Goal: Task Accomplishment & Management: Manage account settings

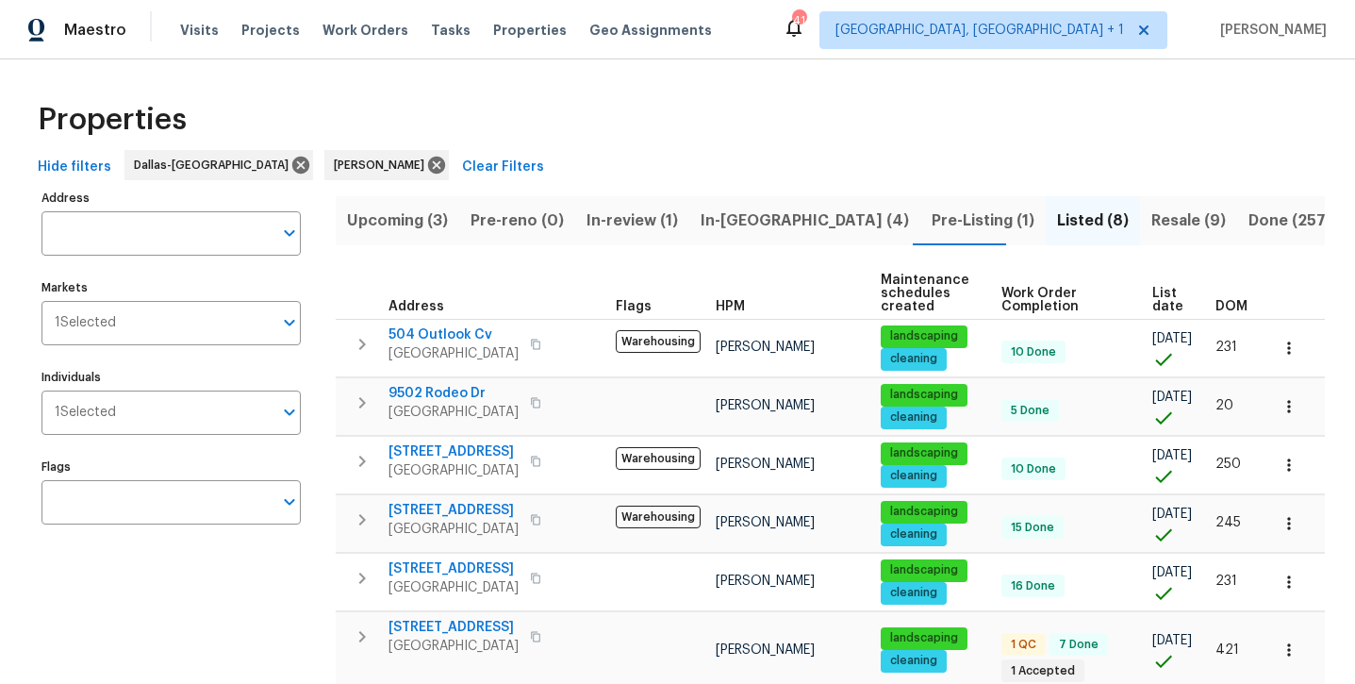
click at [735, 227] on span "In-[GEOGRAPHIC_DATA] (4)" at bounding box center [805, 220] width 208 height 26
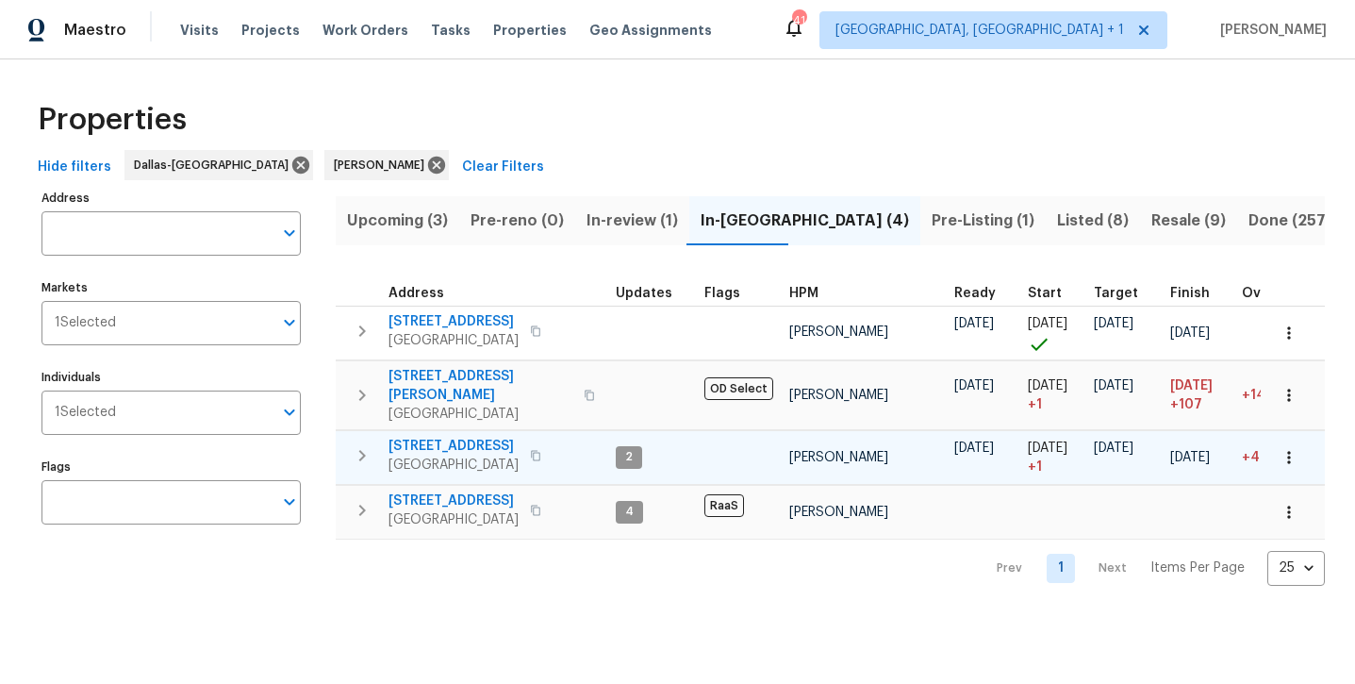
click at [451, 437] on span "[STREET_ADDRESS]" at bounding box center [453, 446] width 130 height 19
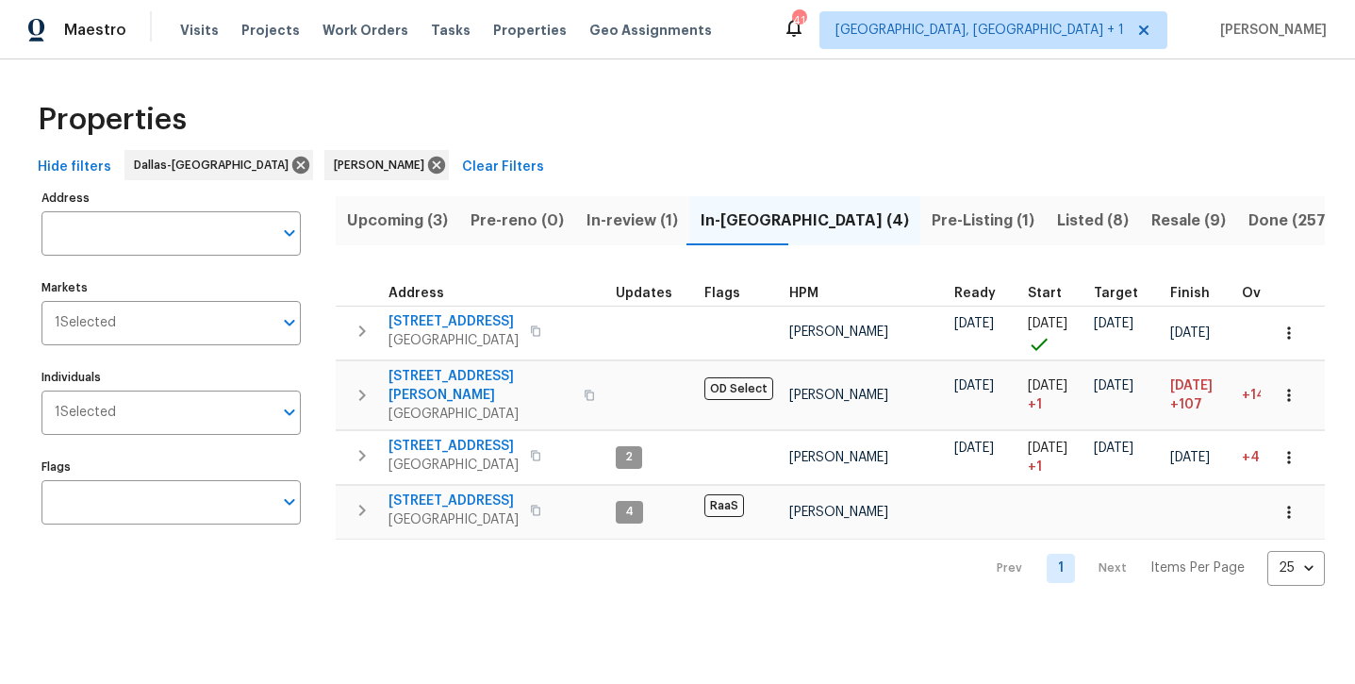
click at [1057, 227] on span "Listed (8)" at bounding box center [1093, 220] width 72 height 26
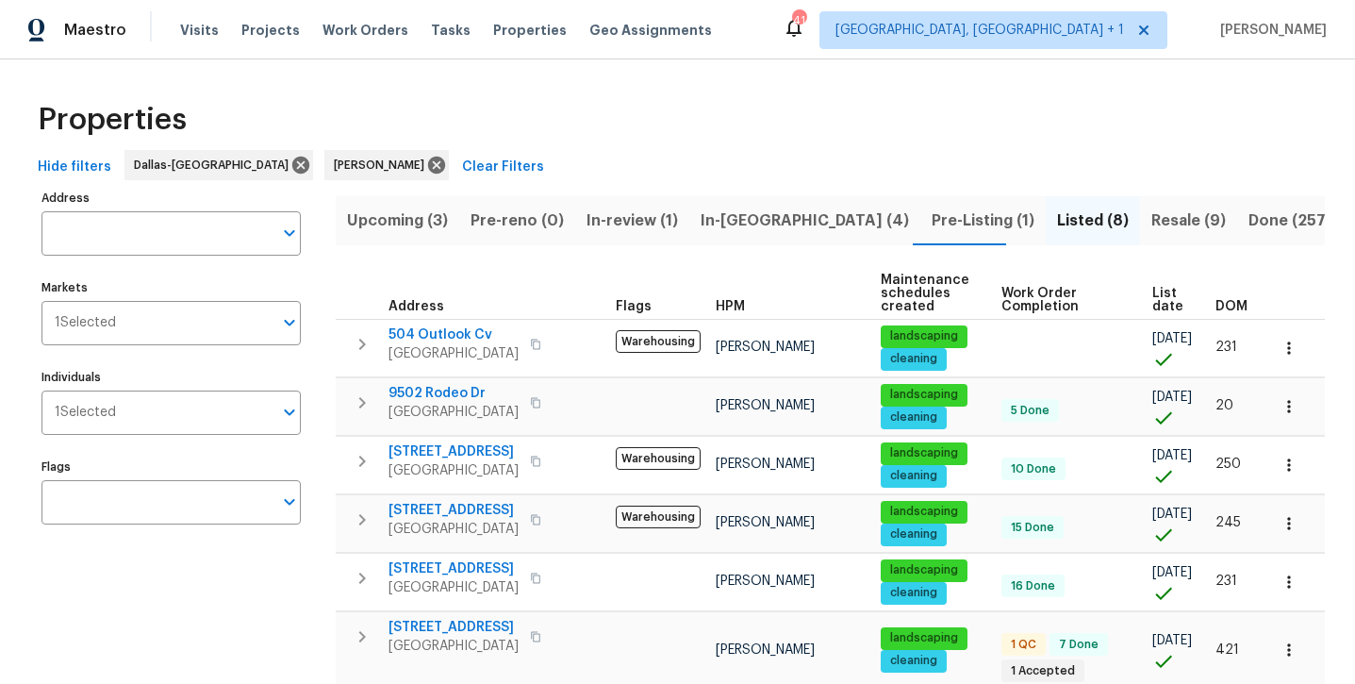
click at [1151, 216] on span "Resale (9)" at bounding box center [1188, 220] width 74 height 26
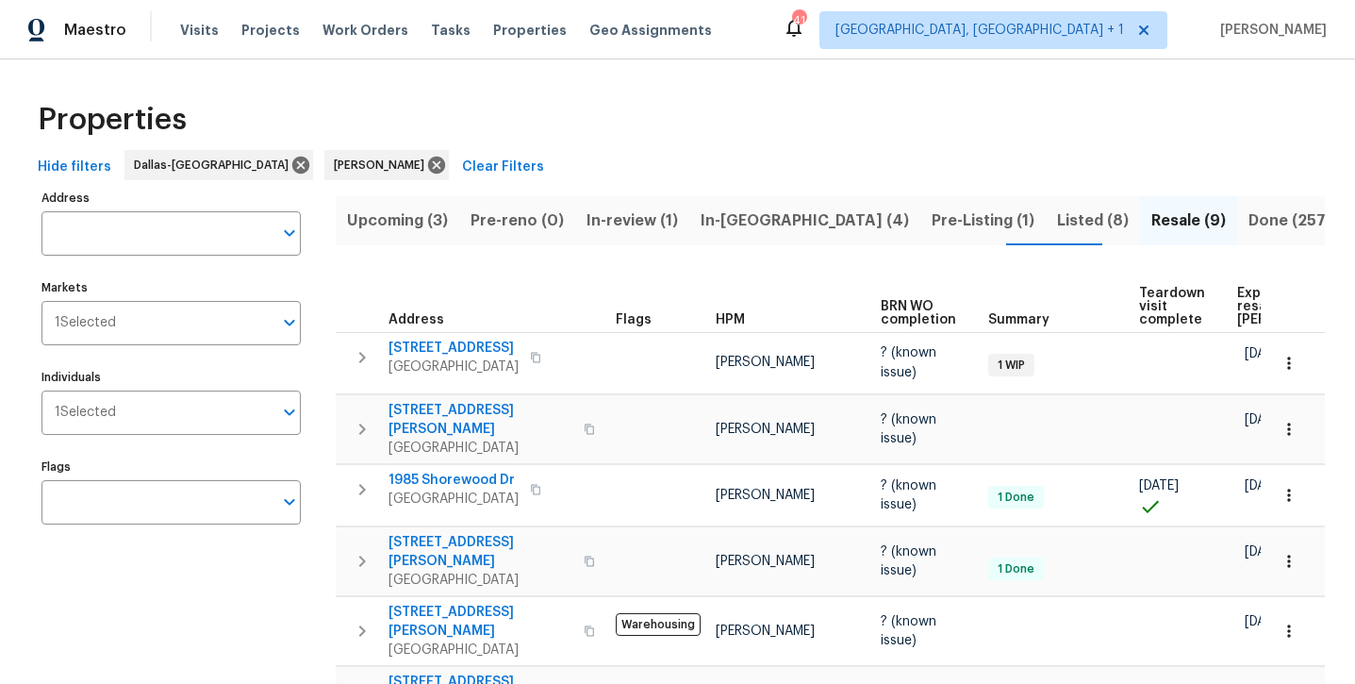
click at [383, 223] on span "Upcoming (3)" at bounding box center [397, 220] width 101 height 26
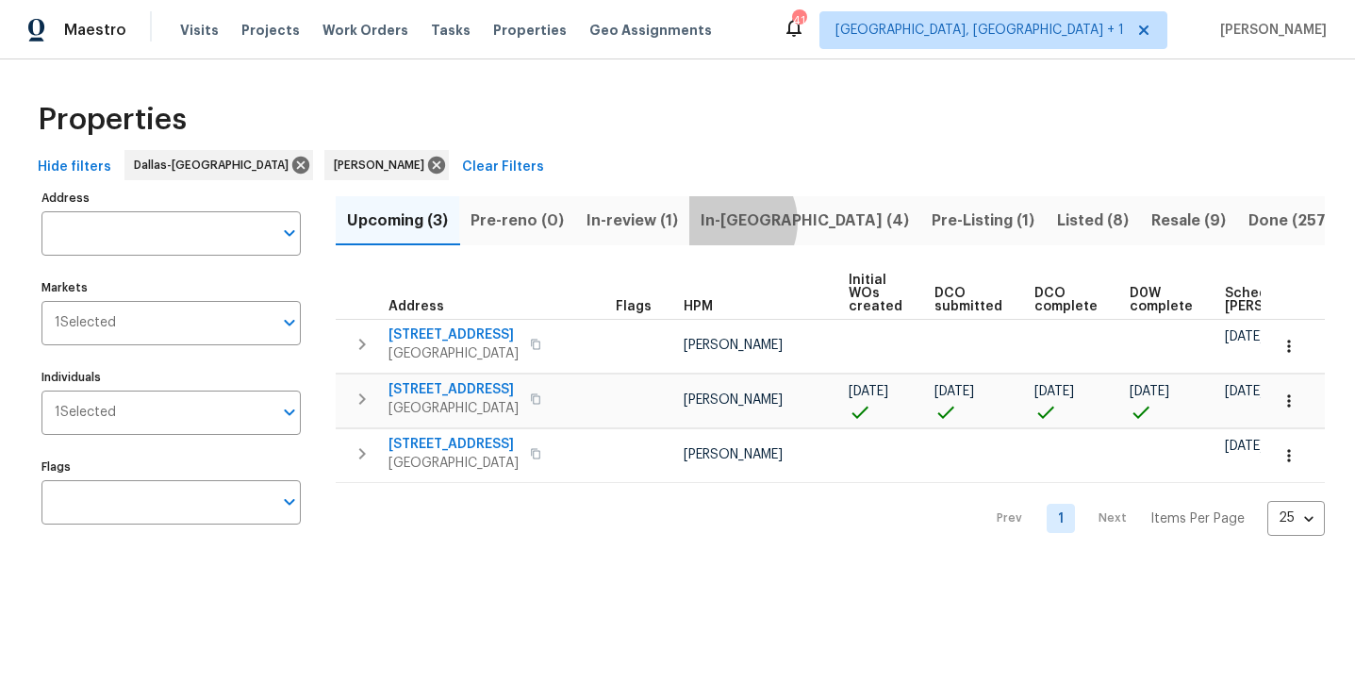
click at [720, 222] on span "In-[GEOGRAPHIC_DATA] (4)" at bounding box center [805, 220] width 208 height 26
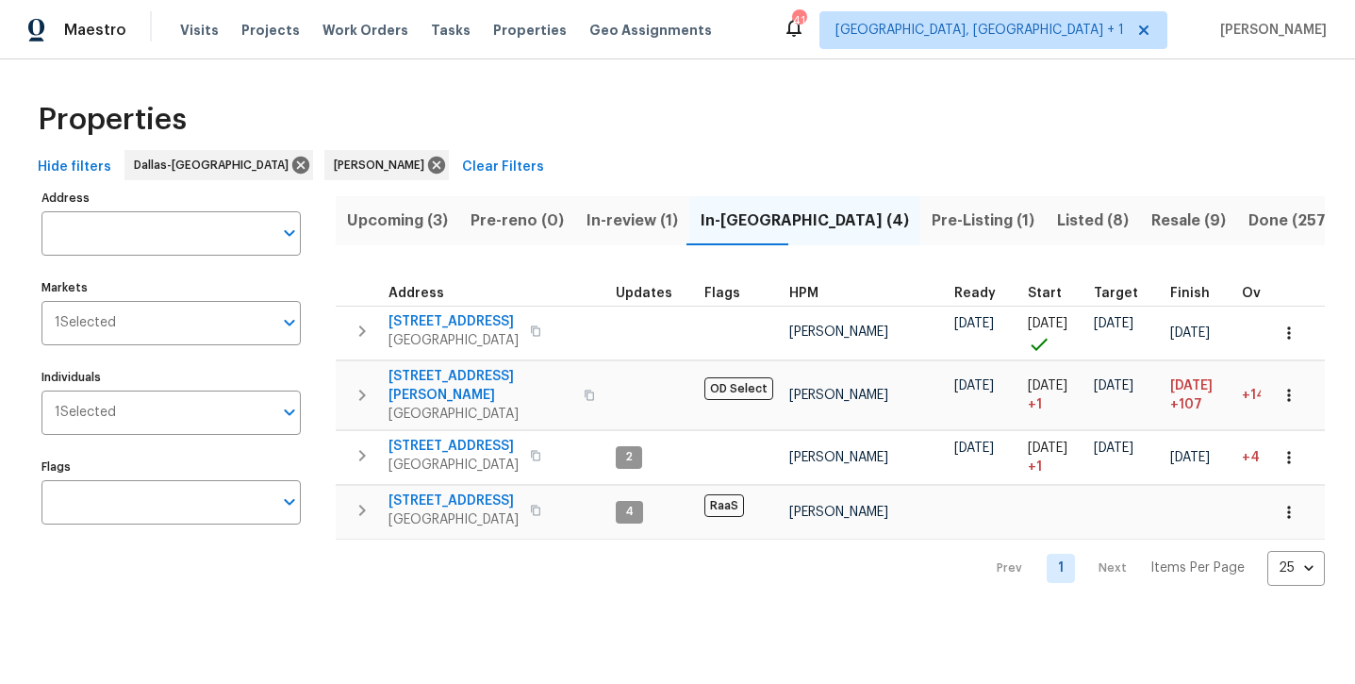
click at [595, 230] on span "In-review (1)" at bounding box center [631, 220] width 91 height 26
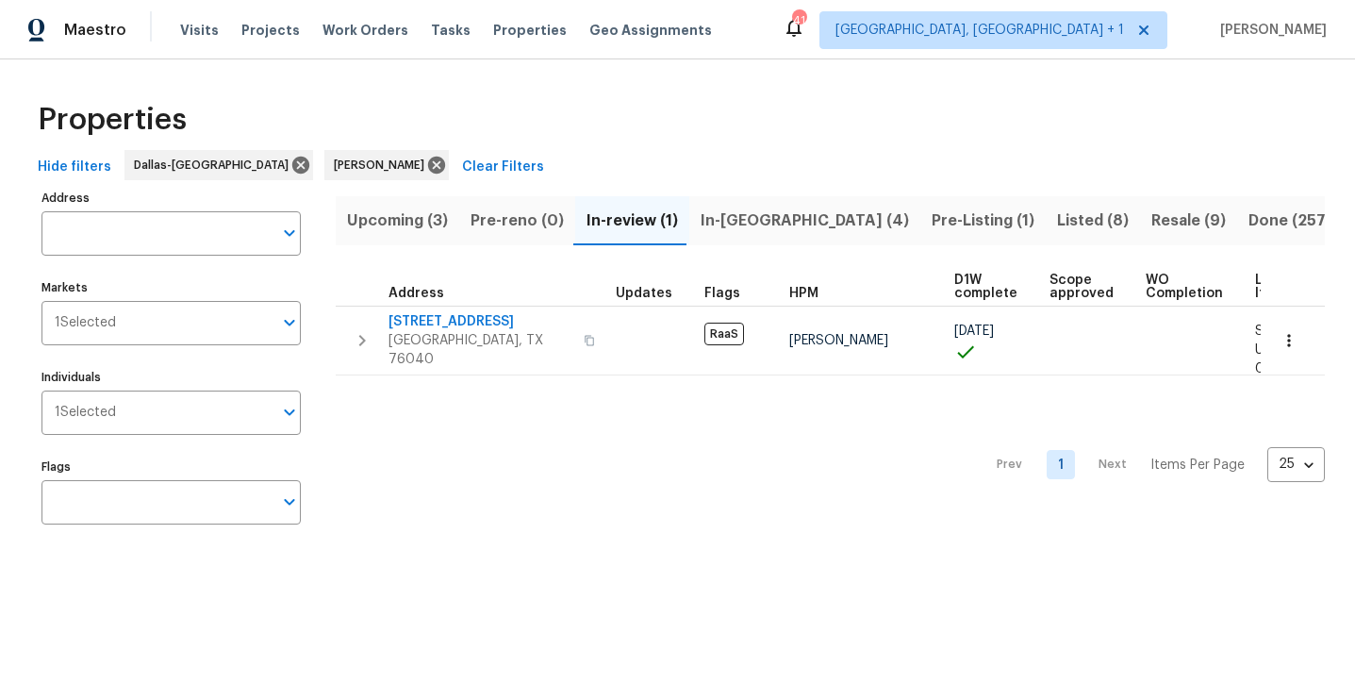
click at [1057, 215] on span "Listed (8)" at bounding box center [1093, 220] width 72 height 26
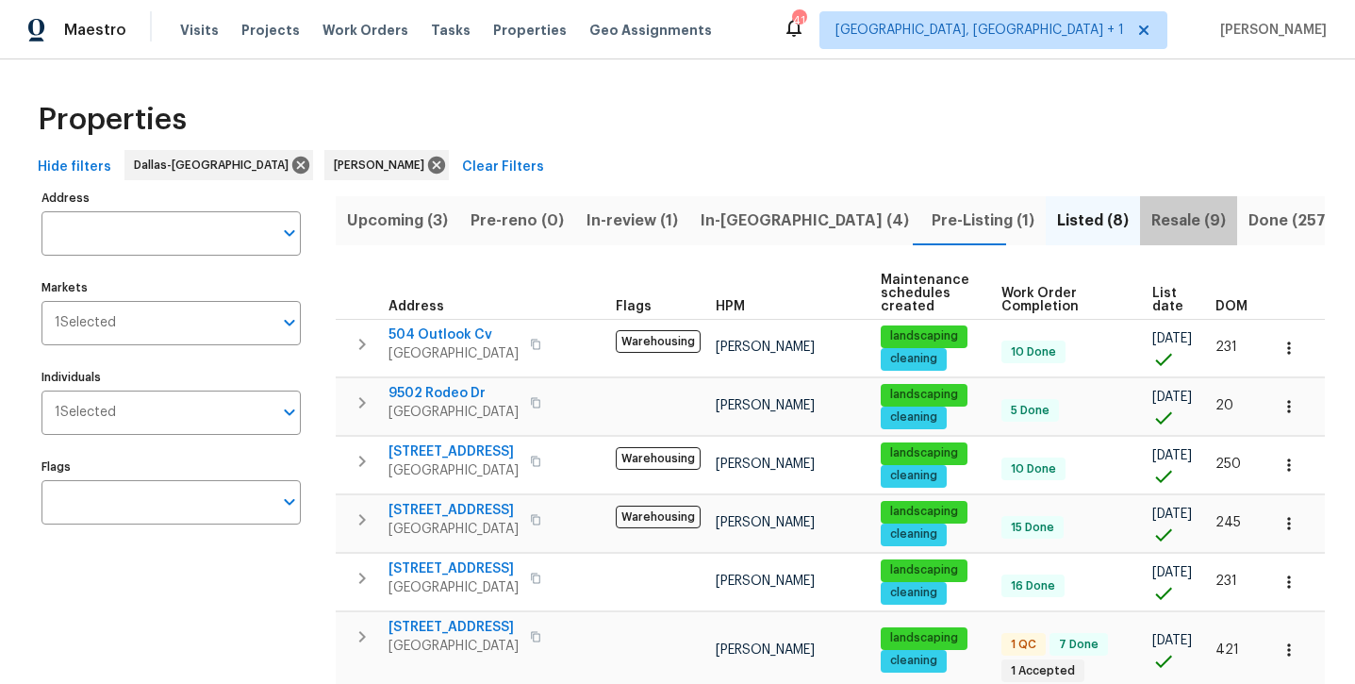
click at [1151, 223] on span "Resale (9)" at bounding box center [1188, 220] width 74 height 26
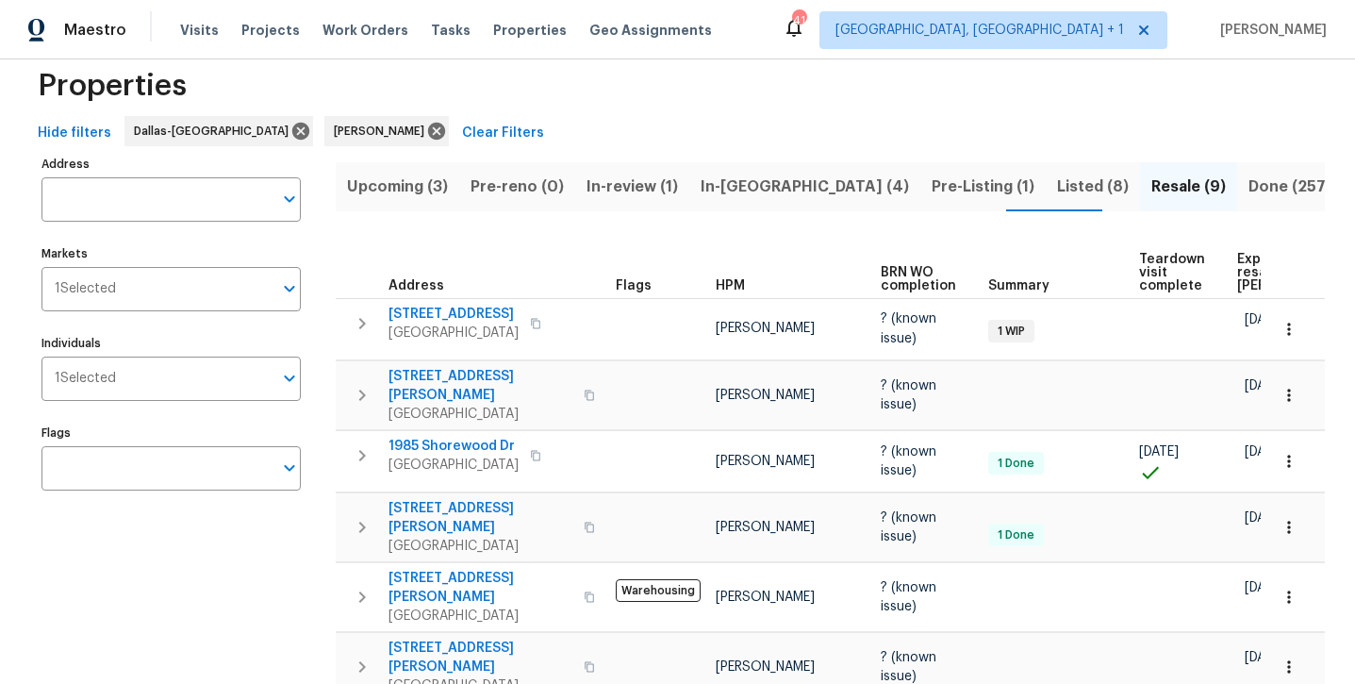
scroll to position [25, 0]
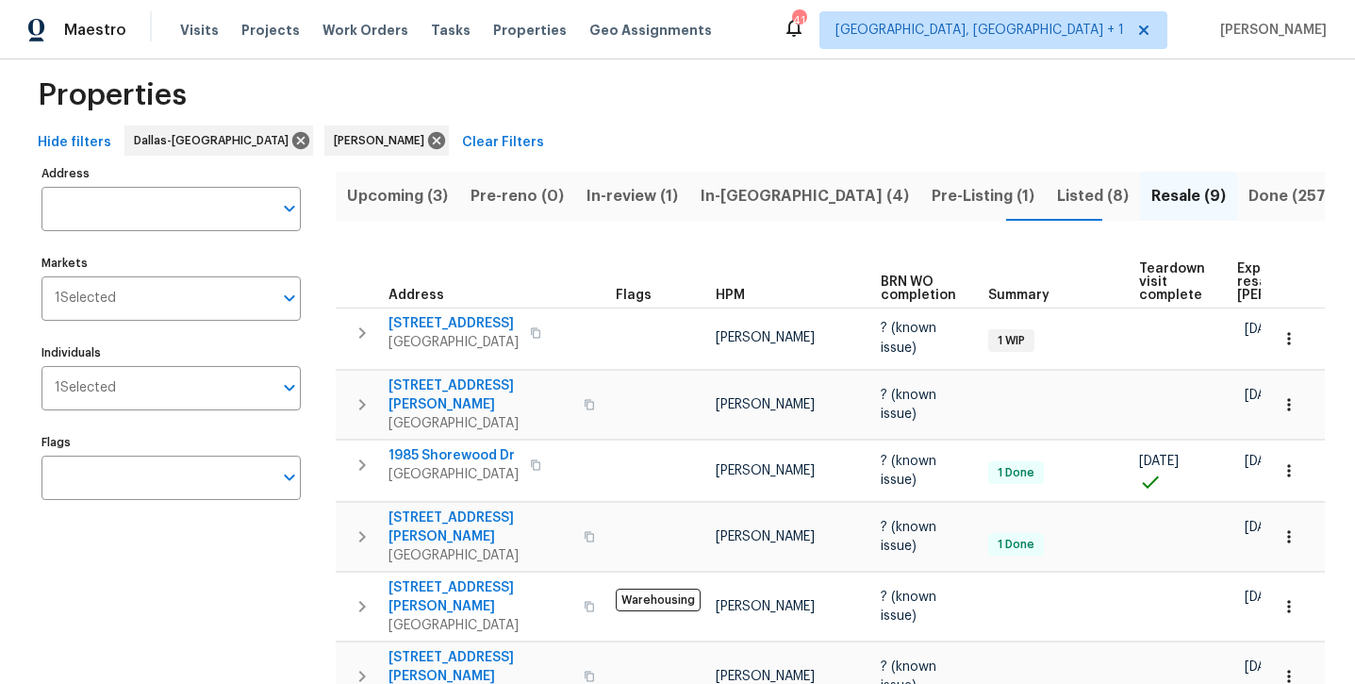
click at [1057, 194] on span "Listed (8)" at bounding box center [1093, 196] width 72 height 26
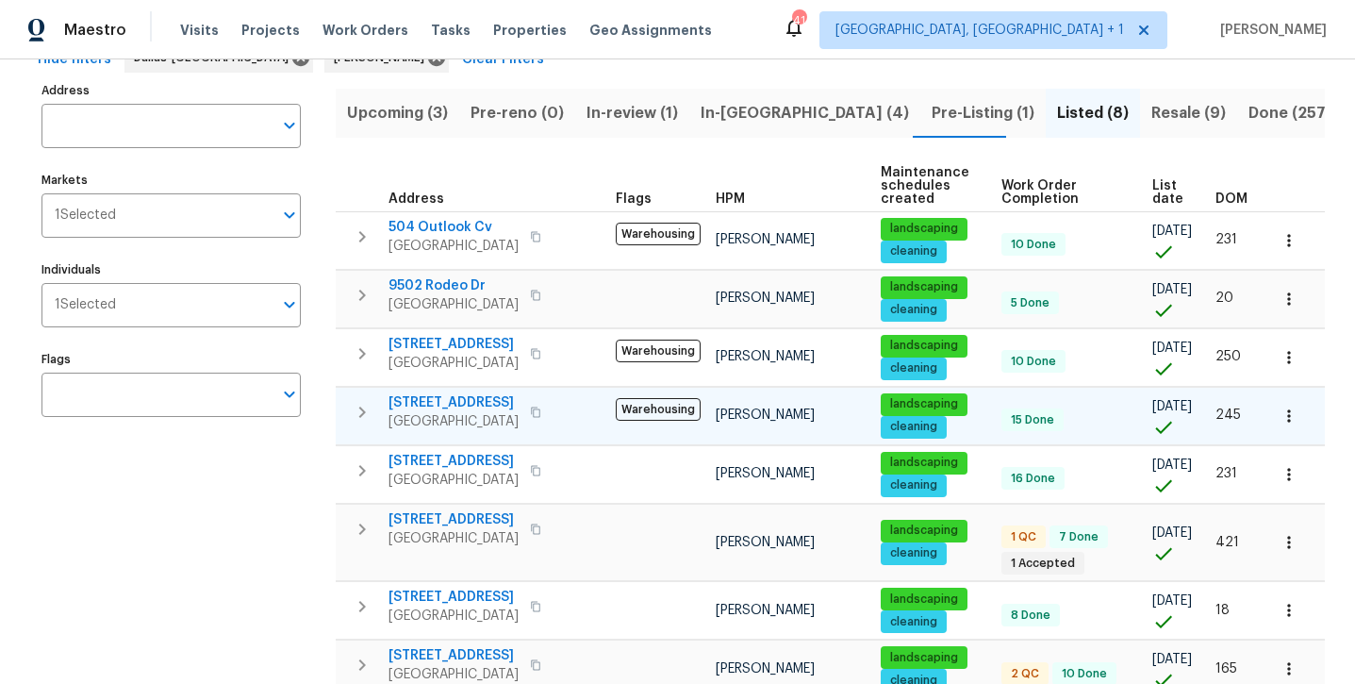
scroll to position [109, 0]
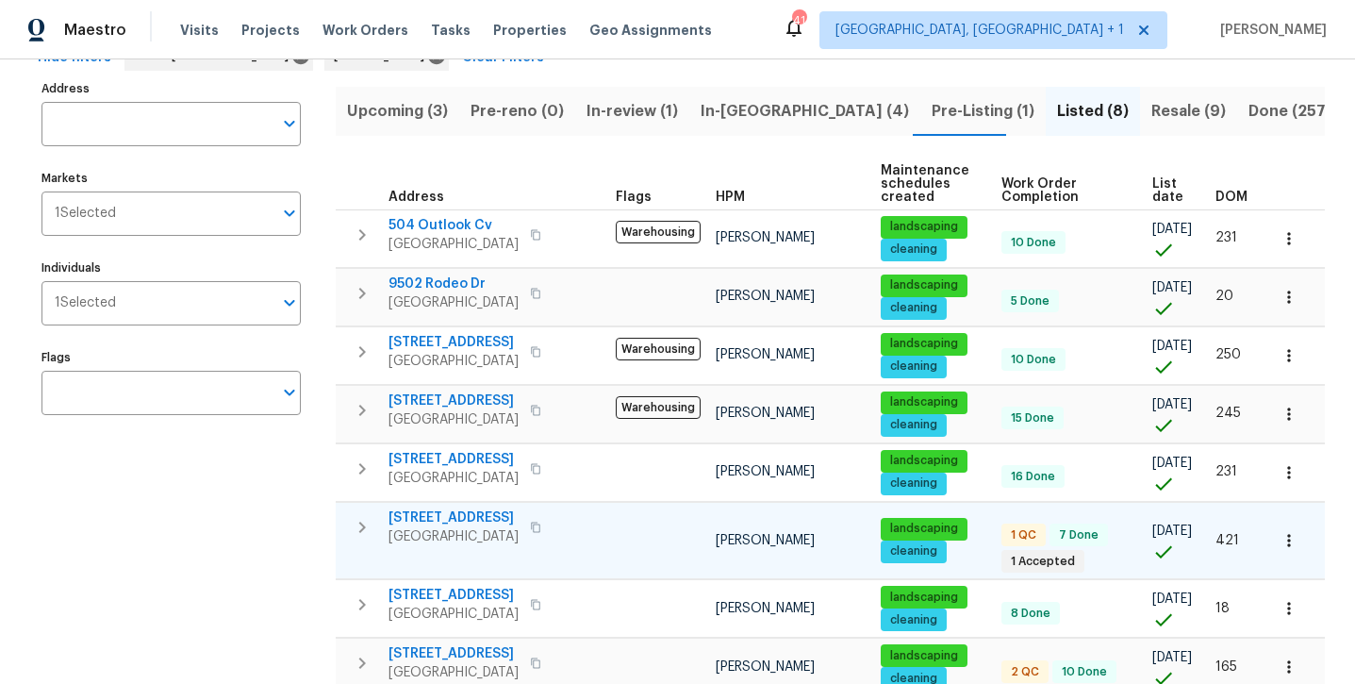
click at [458, 517] on span "12129 Angel Food Ln" at bounding box center [453, 517] width 130 height 19
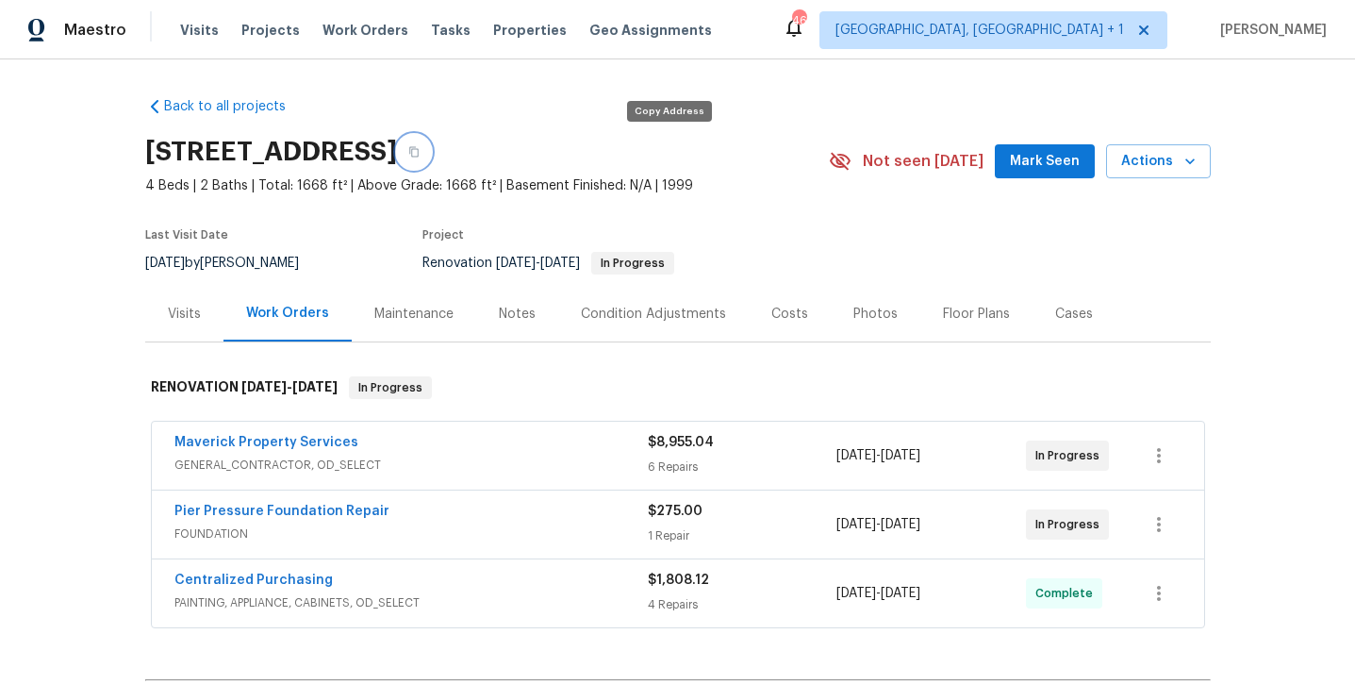
click at [431, 157] on button "button" at bounding box center [414, 152] width 34 height 34
click at [256, 515] on link "Pier Pressure Foundation Repair" at bounding box center [281, 510] width 215 height 13
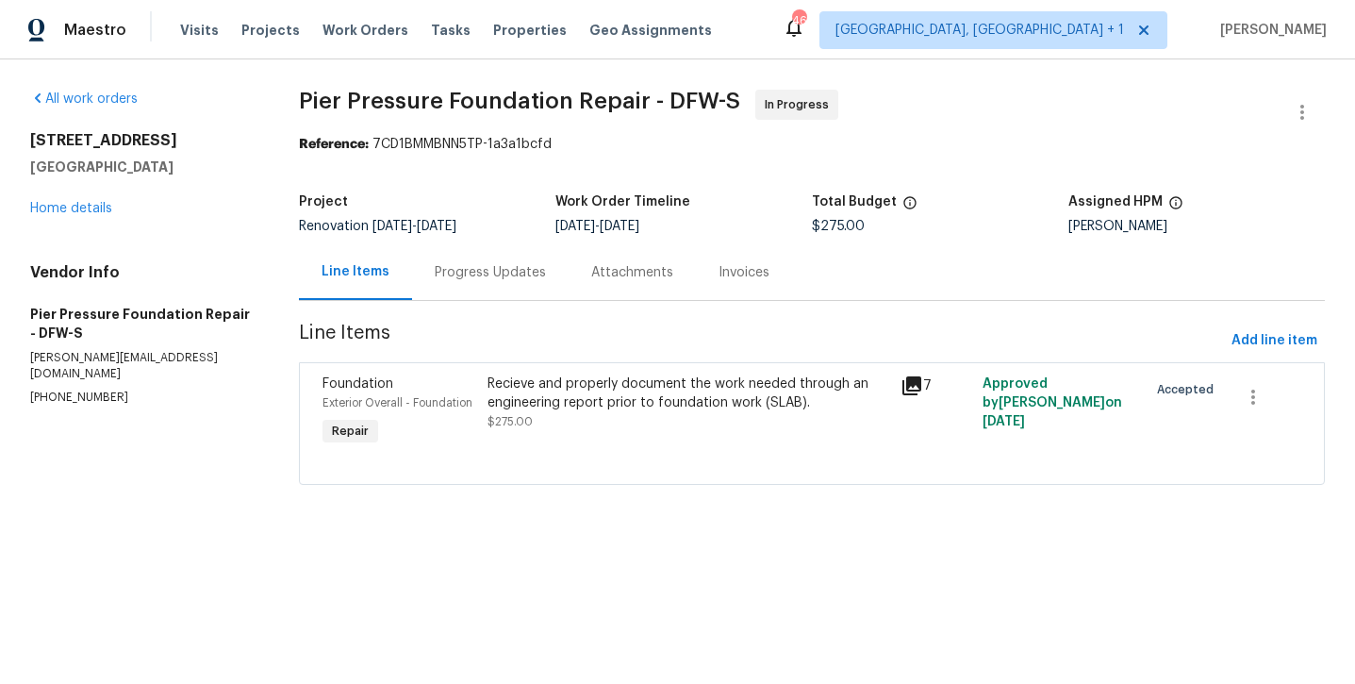
click at [558, 390] on div "Recieve and properly document the work needed through an engineering report pri…" at bounding box center [687, 393] width 401 height 38
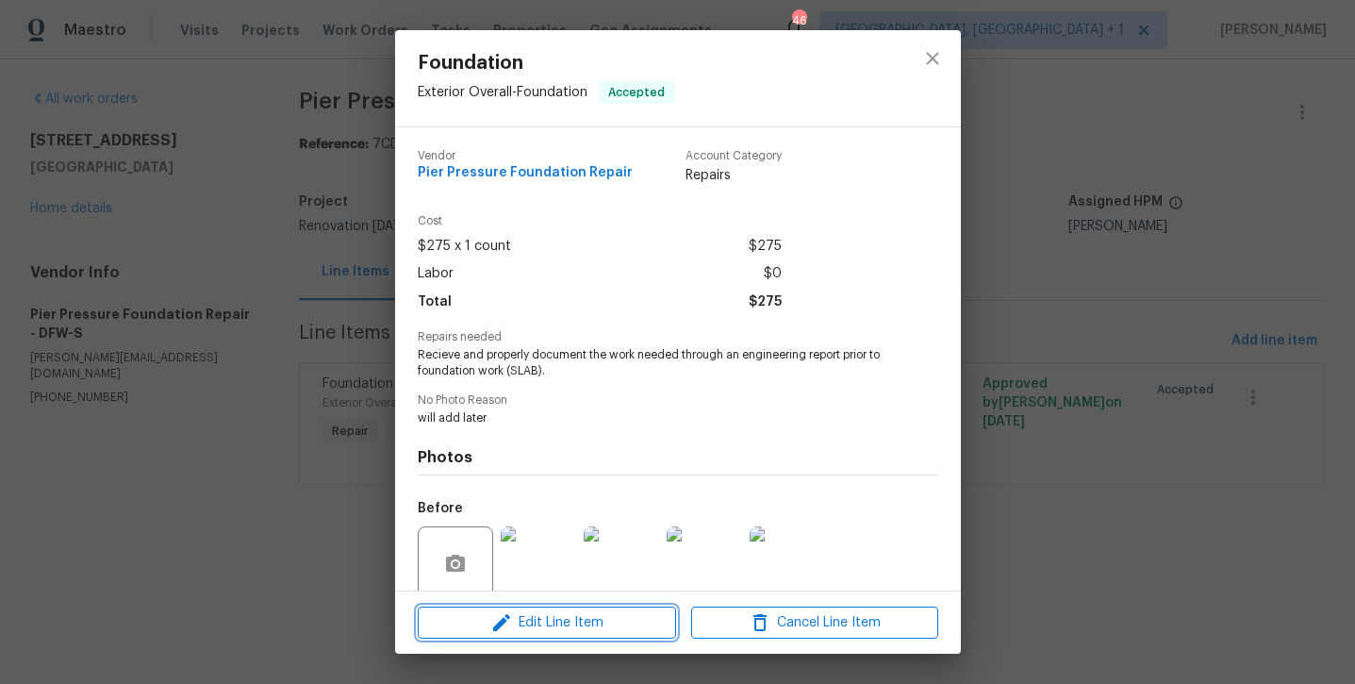
click at [522, 623] on span "Edit Line Item" at bounding box center [546, 623] width 247 height 24
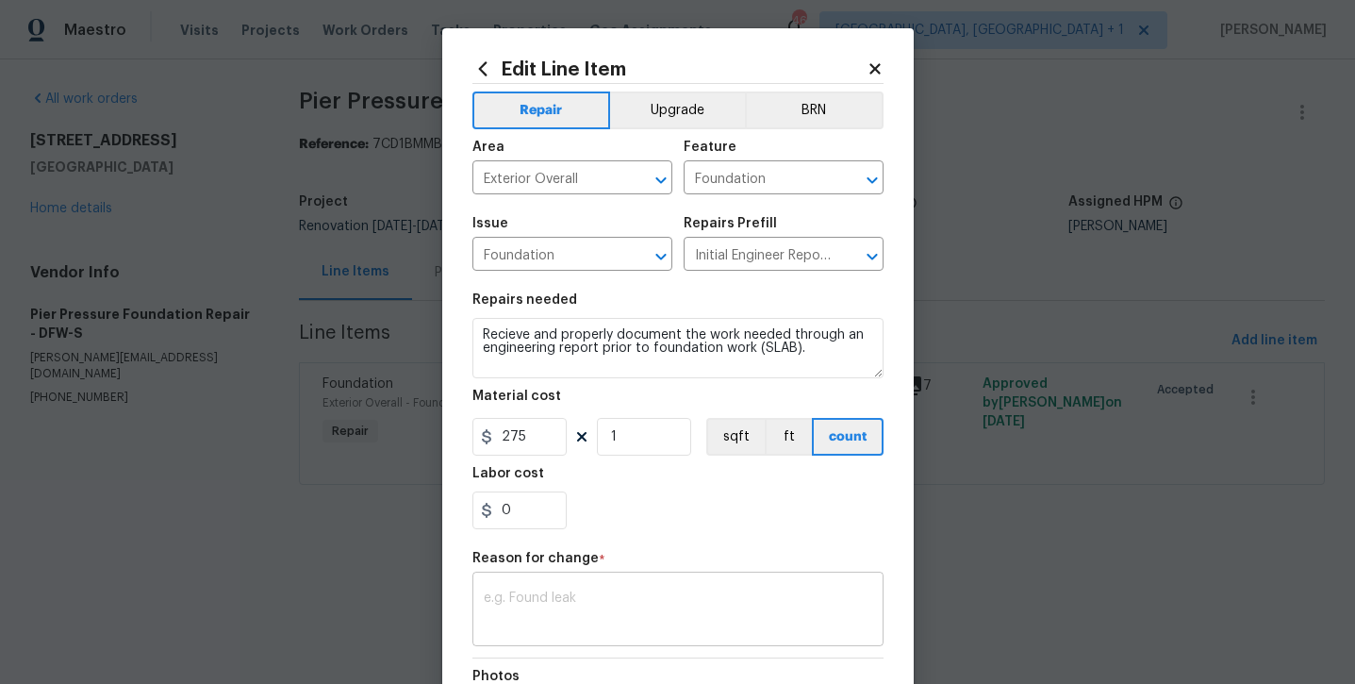
click at [634, 586] on div "x ​" at bounding box center [677, 611] width 411 height 70
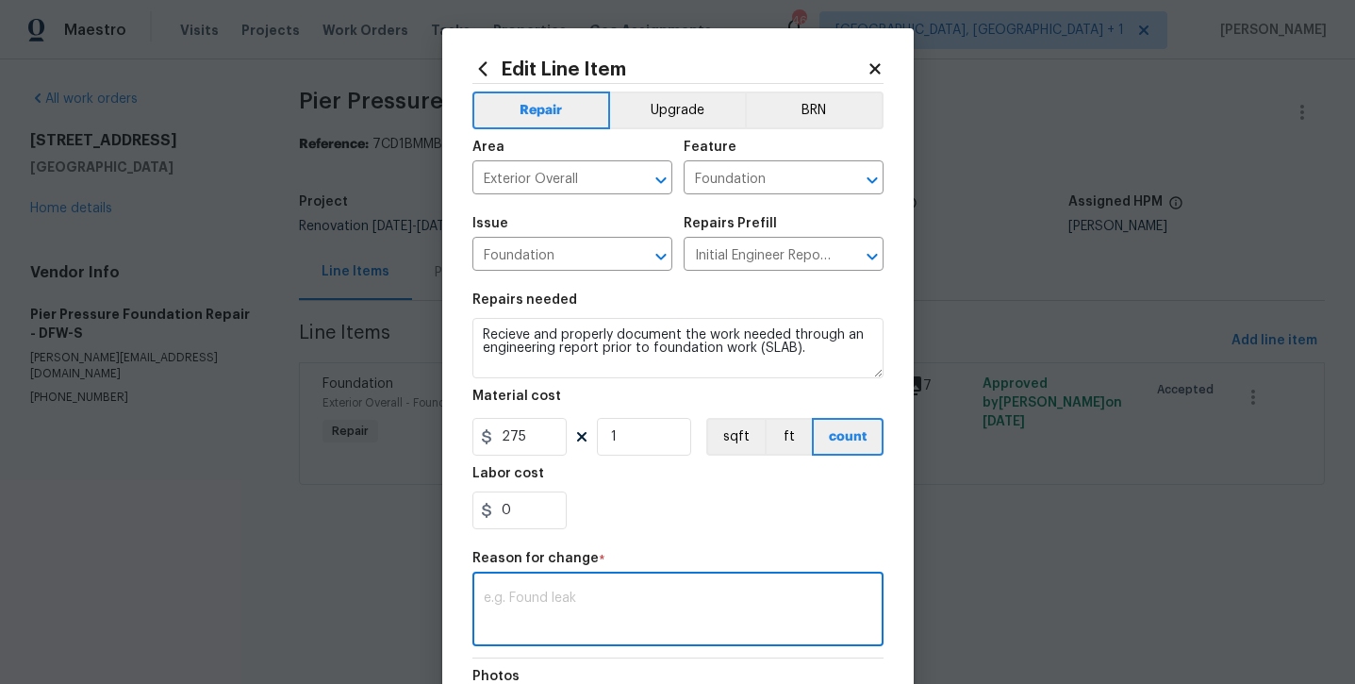
click at [631, 609] on textarea at bounding box center [678, 611] width 388 height 40
paste textarea "Exterior Concrete Hydraulic Press Pier Pressed to refusal with Lifetime Transfe…"
type textarea "Exterior Concrete Hydraulic Press Pier Pressed to refusal with Lifetime Transfe…"
click at [530, 427] on input "275" at bounding box center [519, 437] width 94 height 38
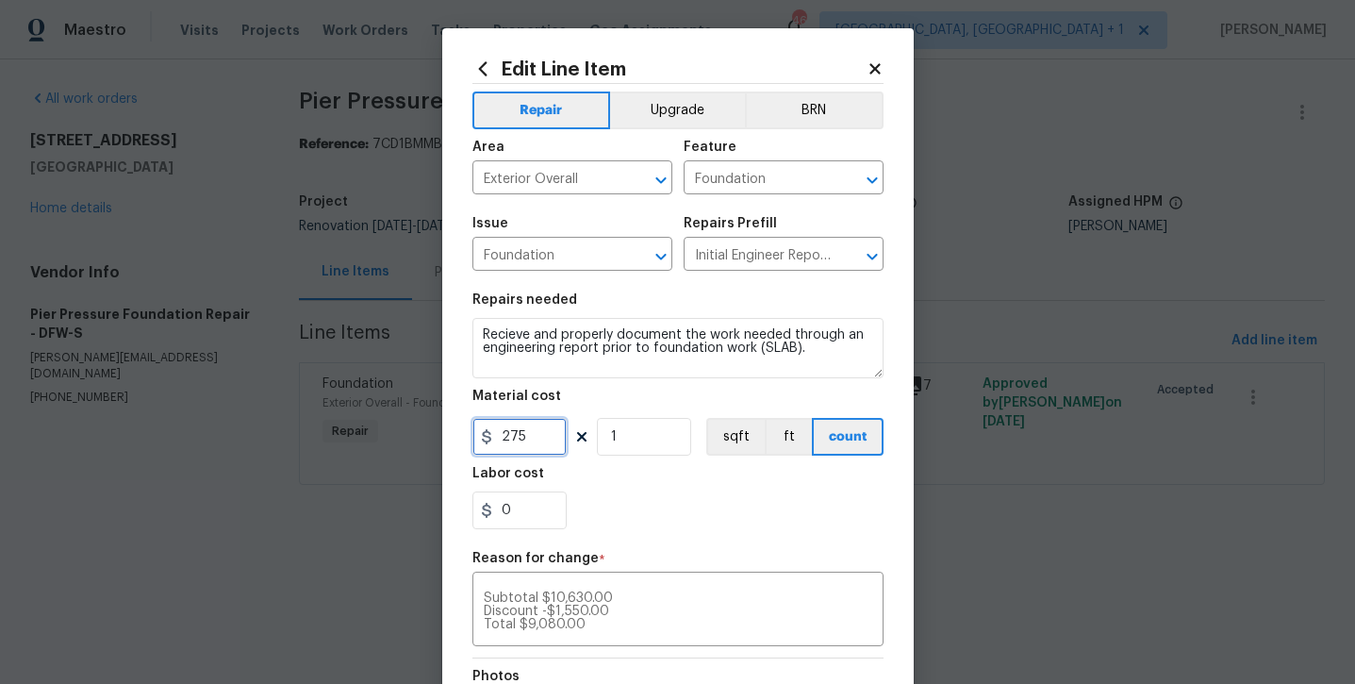
click at [530, 427] on input "275" at bounding box center [519, 437] width 94 height 38
type input "9080"
click at [693, 470] on div "Labor cost" at bounding box center [677, 479] width 411 height 25
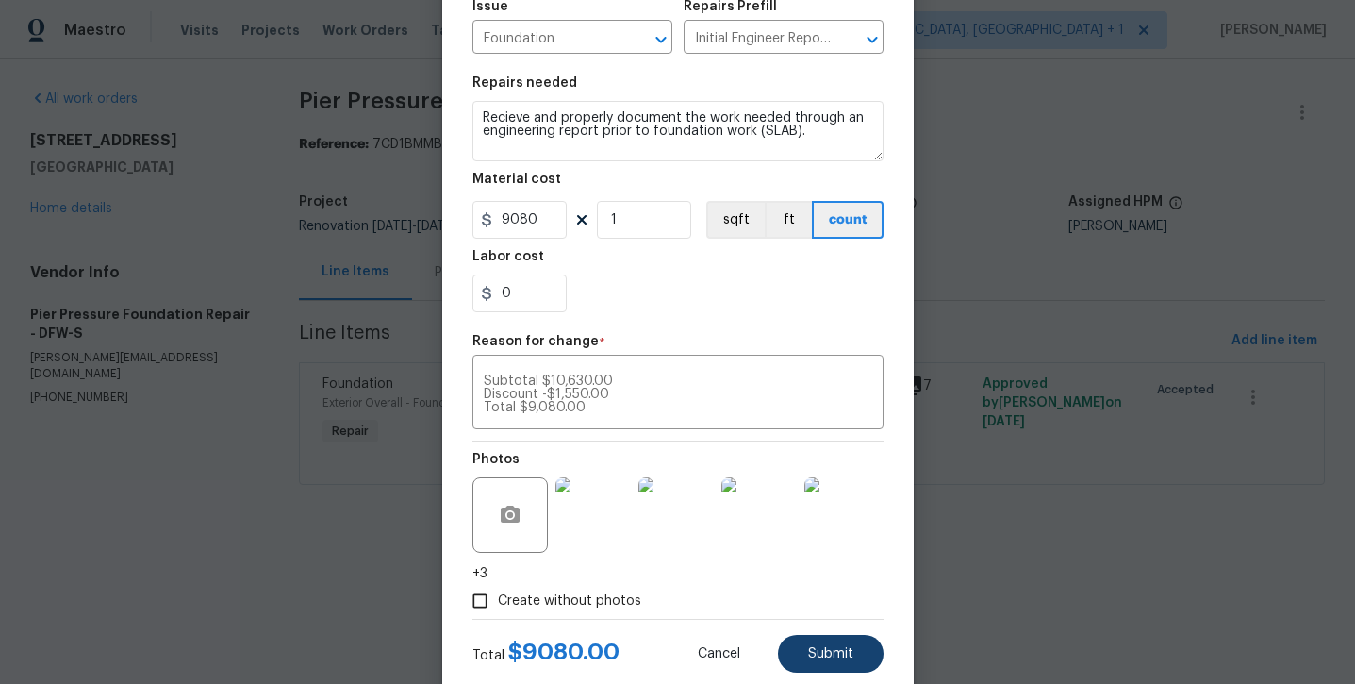
click at [801, 653] on button "Submit" at bounding box center [831, 654] width 106 height 38
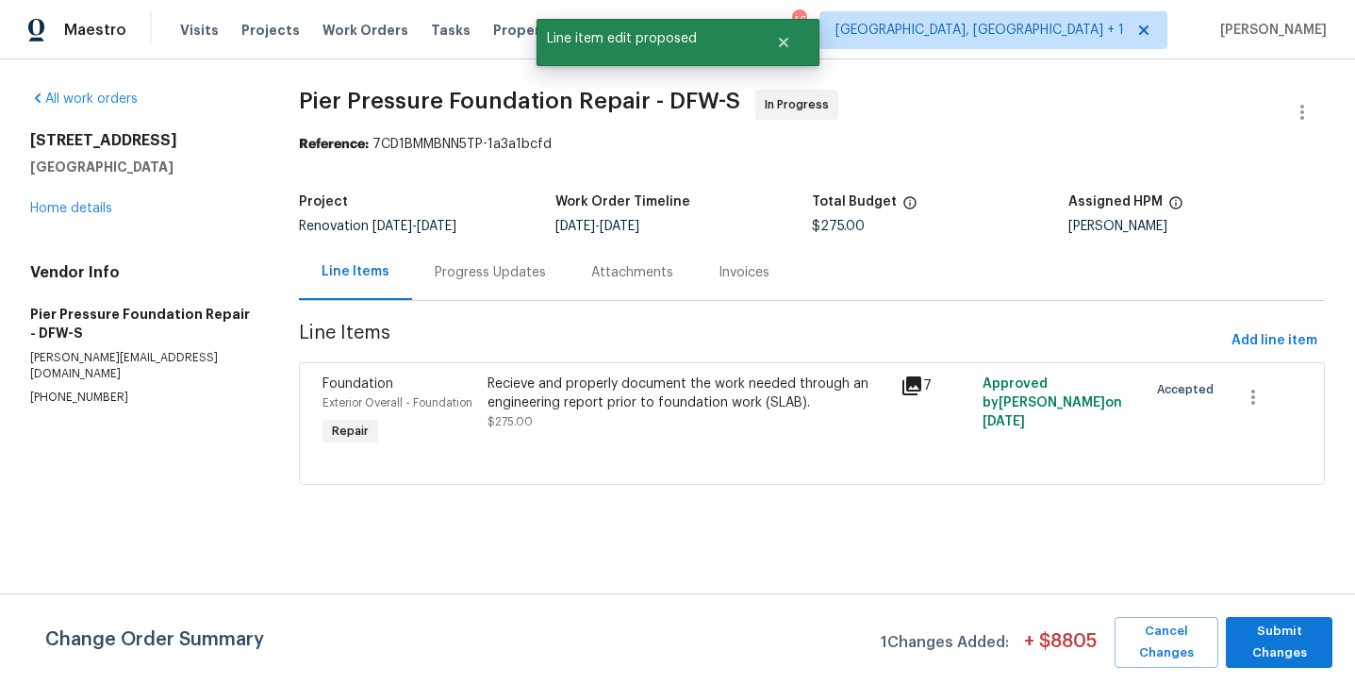
scroll to position [0, 0]
click at [1248, 644] on span "Submit Changes" at bounding box center [1279, 641] width 88 height 43
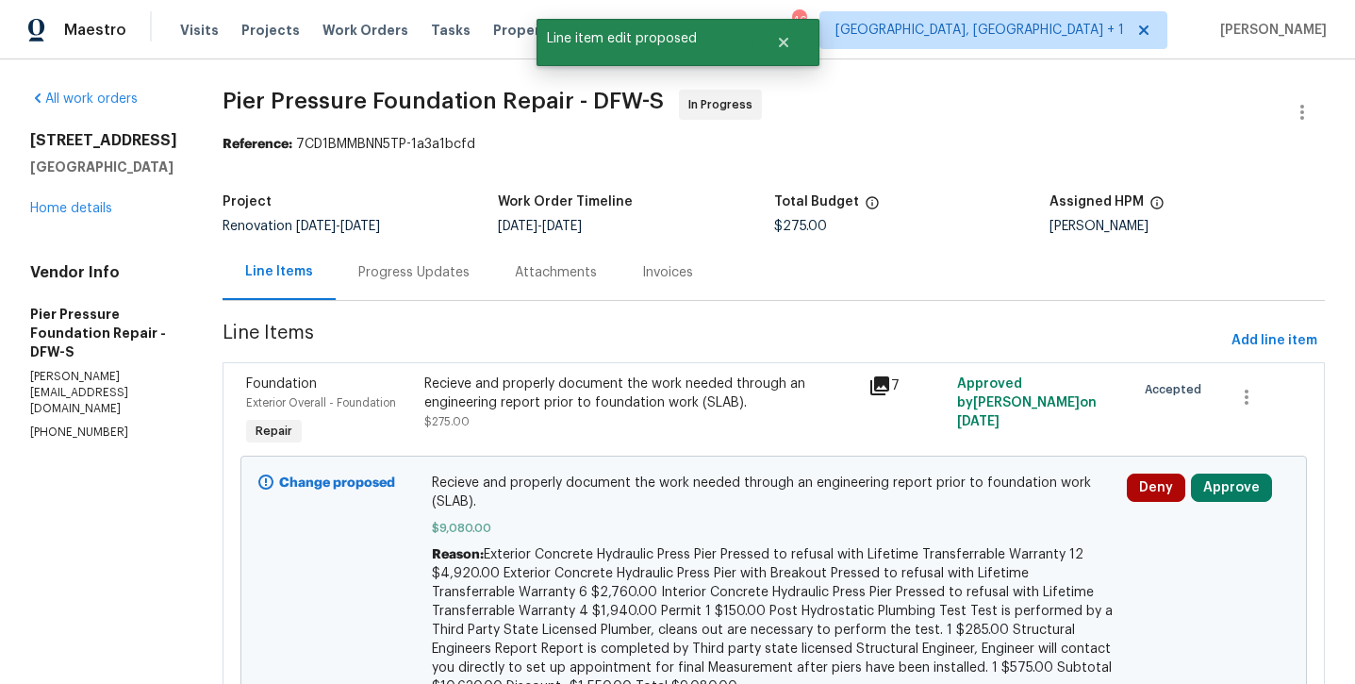
click at [1194, 502] on div "Deny Approve" at bounding box center [1207, 585] width 173 height 234
click at [1211, 487] on button "Approve" at bounding box center [1231, 487] width 81 height 28
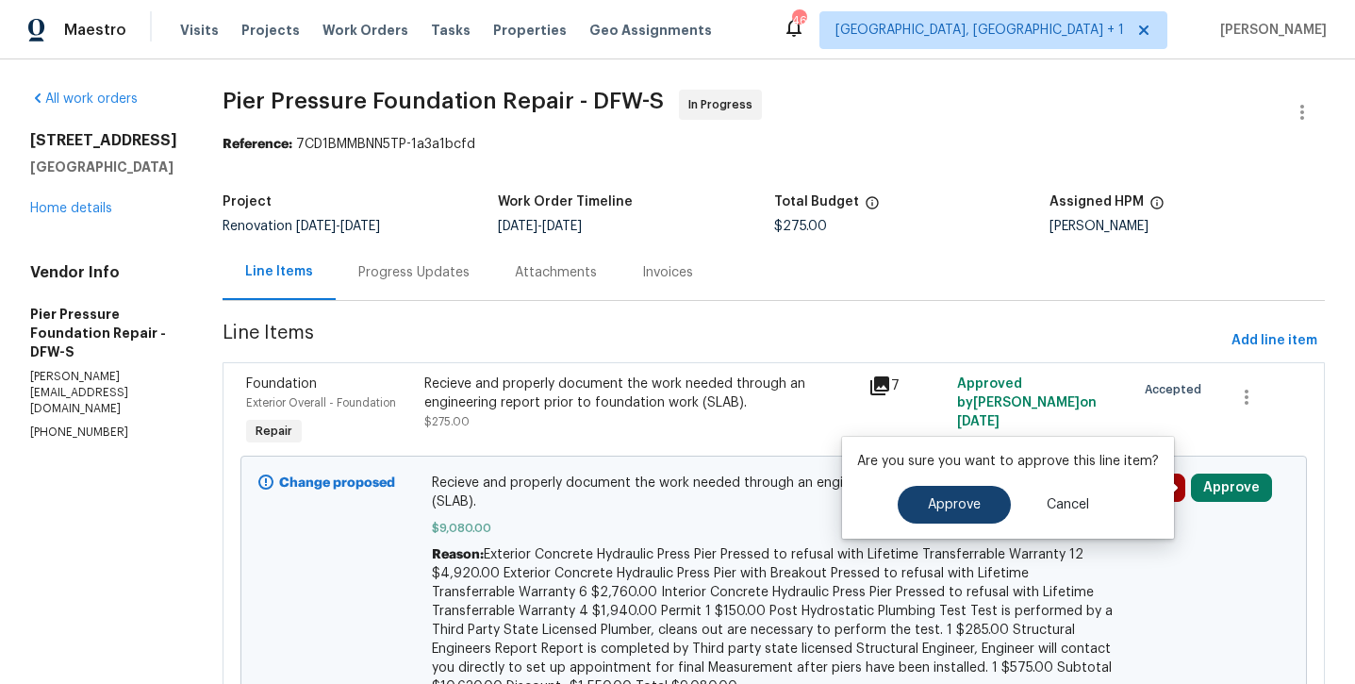
click at [991, 501] on button "Approve" at bounding box center [954, 505] width 113 height 38
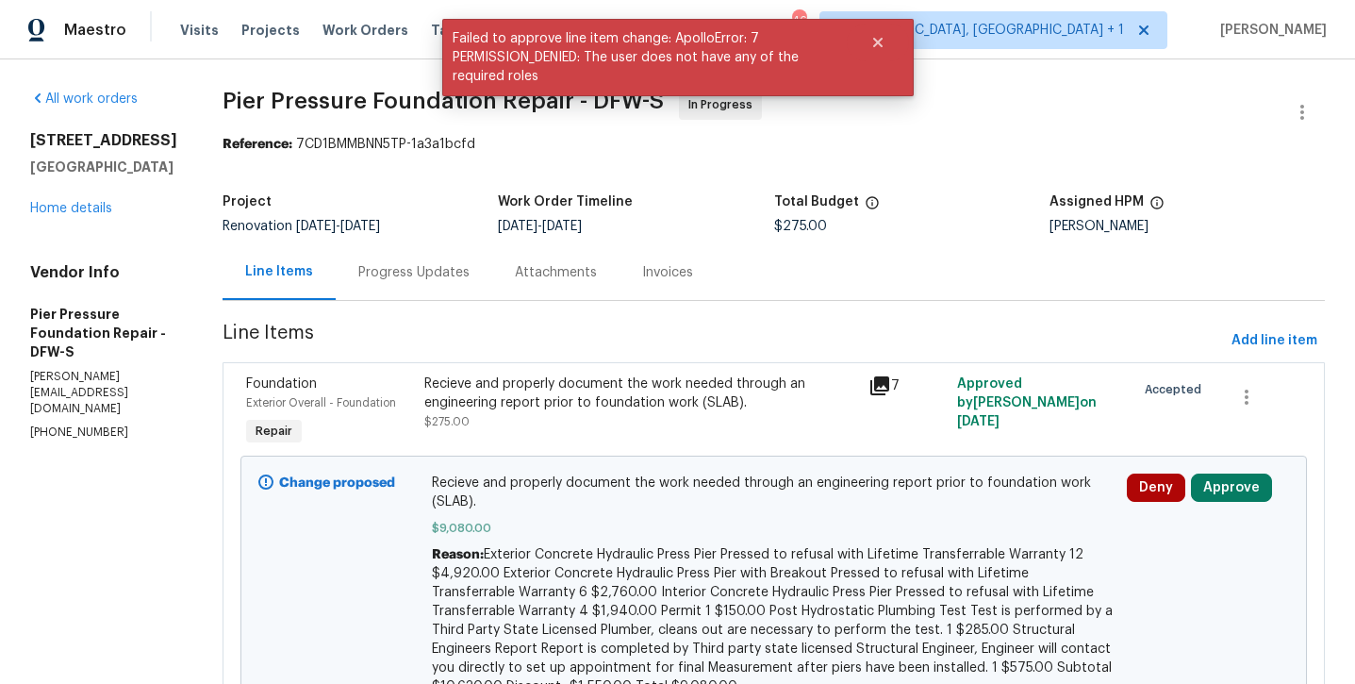
click at [144, 282] on div "All work orders 3724 Tulip Tree Dr Fort Worth, TX 76137 Home details Vendor Inf…" at bounding box center [677, 421] width 1355 height 725
click at [884, 45] on icon "Close" at bounding box center [877, 42] width 15 height 15
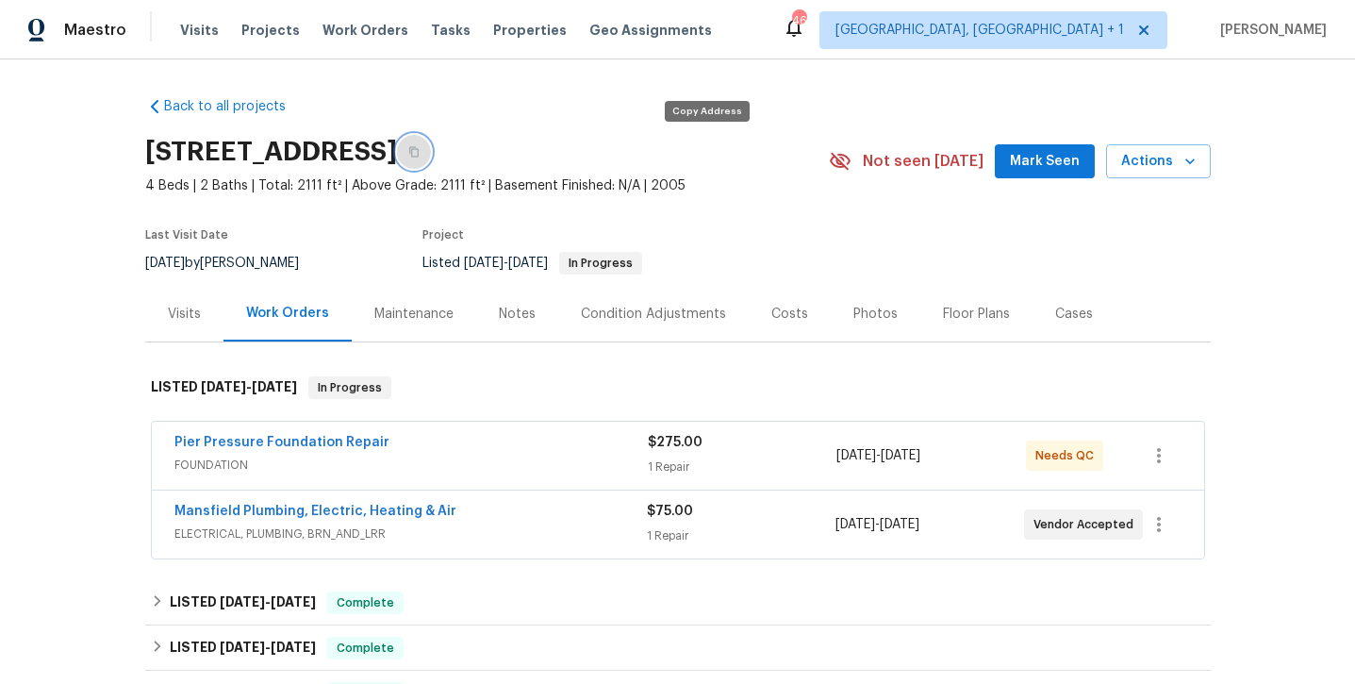
click at [420, 152] on icon "button" at bounding box center [413, 151] width 11 height 11
click at [285, 438] on link "Pier Pressure Foundation Repair" at bounding box center [281, 442] width 215 height 13
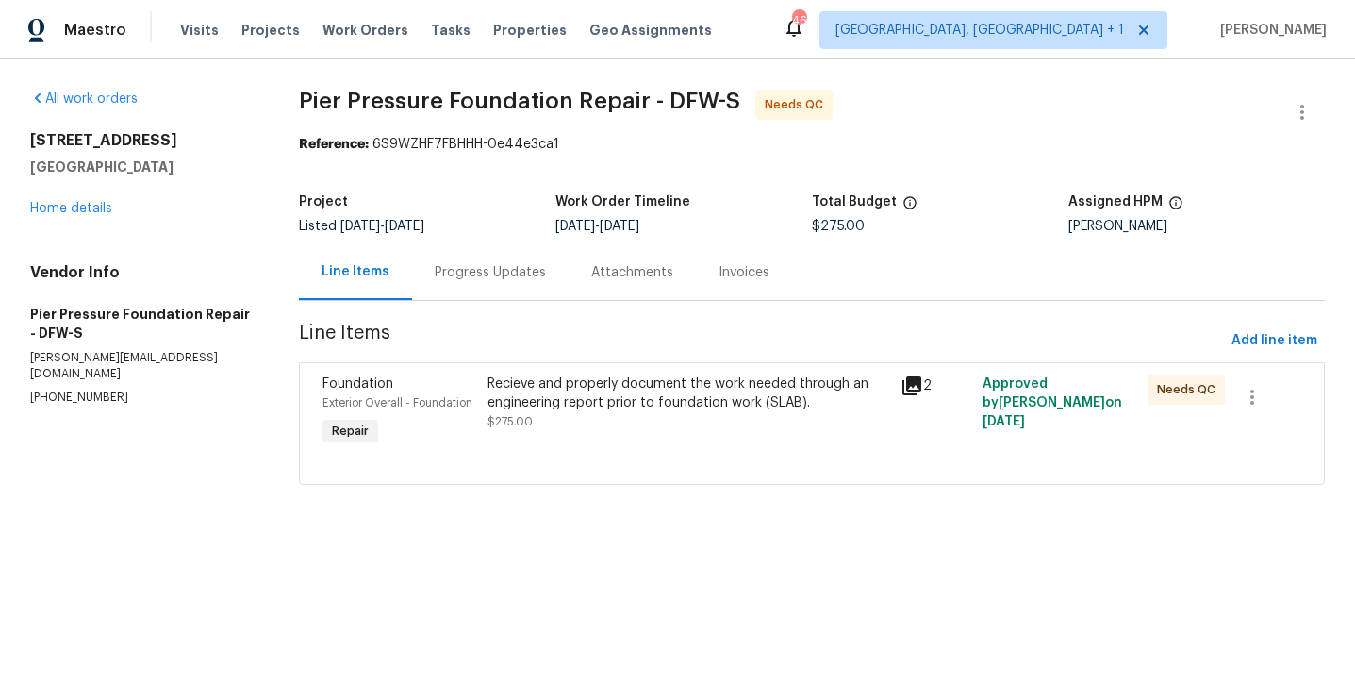
click at [550, 393] on div "Recieve and properly document the work needed through an engineering report pri…" at bounding box center [687, 393] width 401 height 38
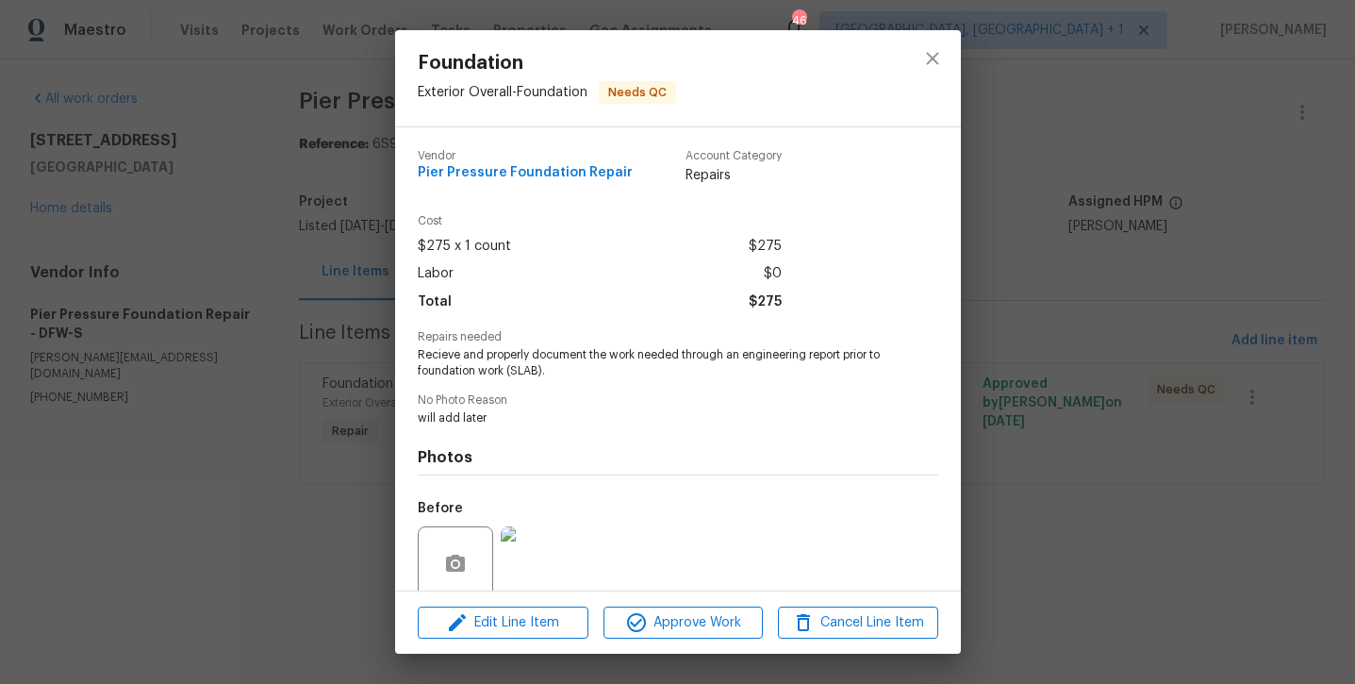
click at [497, 598] on div "Edit Line Item Approve Work Cancel Line Item" at bounding box center [678, 622] width 566 height 63
click at [497, 619] on span "Edit Line Item" at bounding box center [502, 623] width 159 height 24
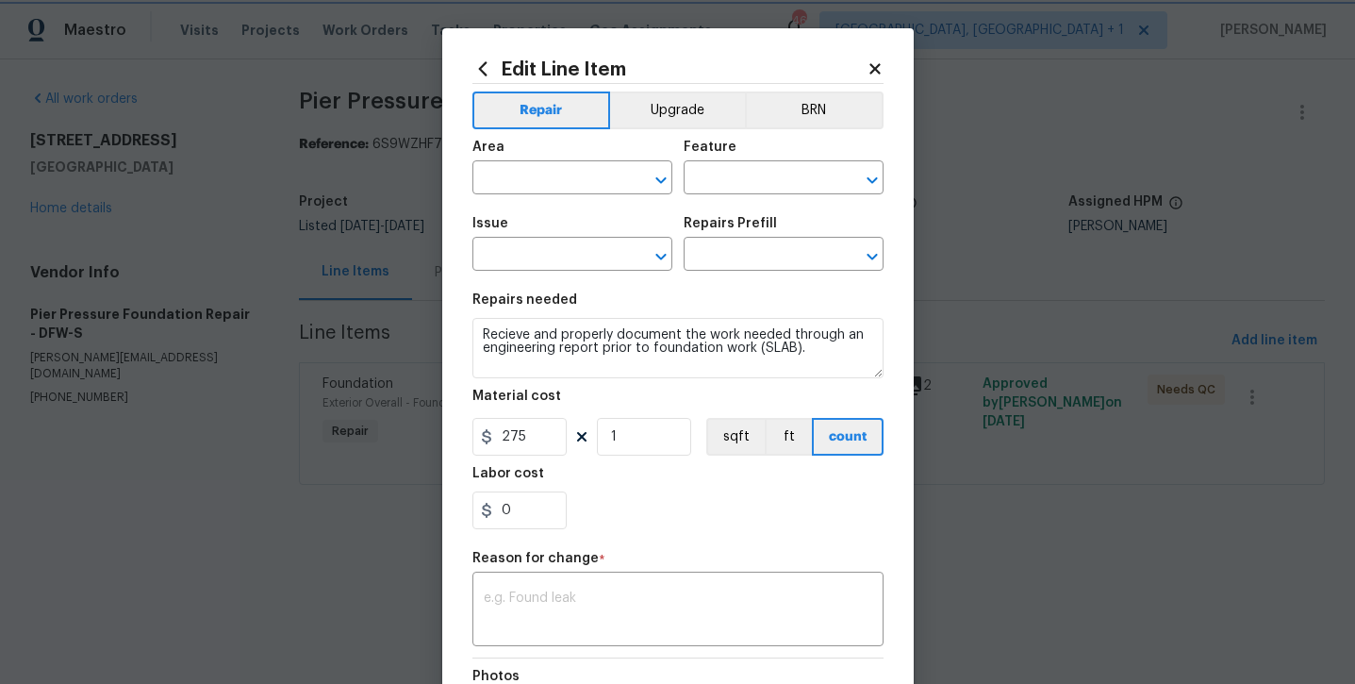
type input "Exterior Overall"
type input "Foundation"
type input "Initial Engineer Report (Slab) $275.00"
click at [541, 515] on input "0" at bounding box center [519, 510] width 94 height 38
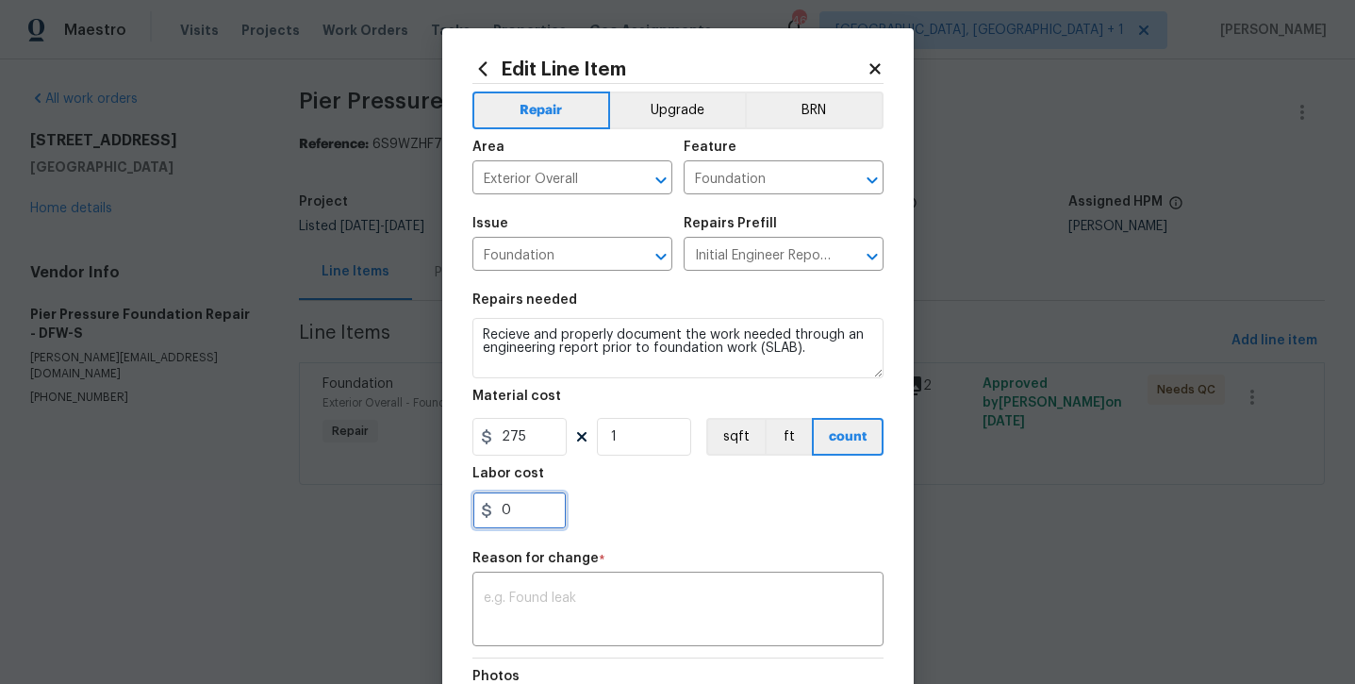
click at [541, 515] on input "0" at bounding box center [519, 510] width 94 height 38
type input "100"
click at [710, 635] on div "x ​" at bounding box center [677, 611] width 411 height 70
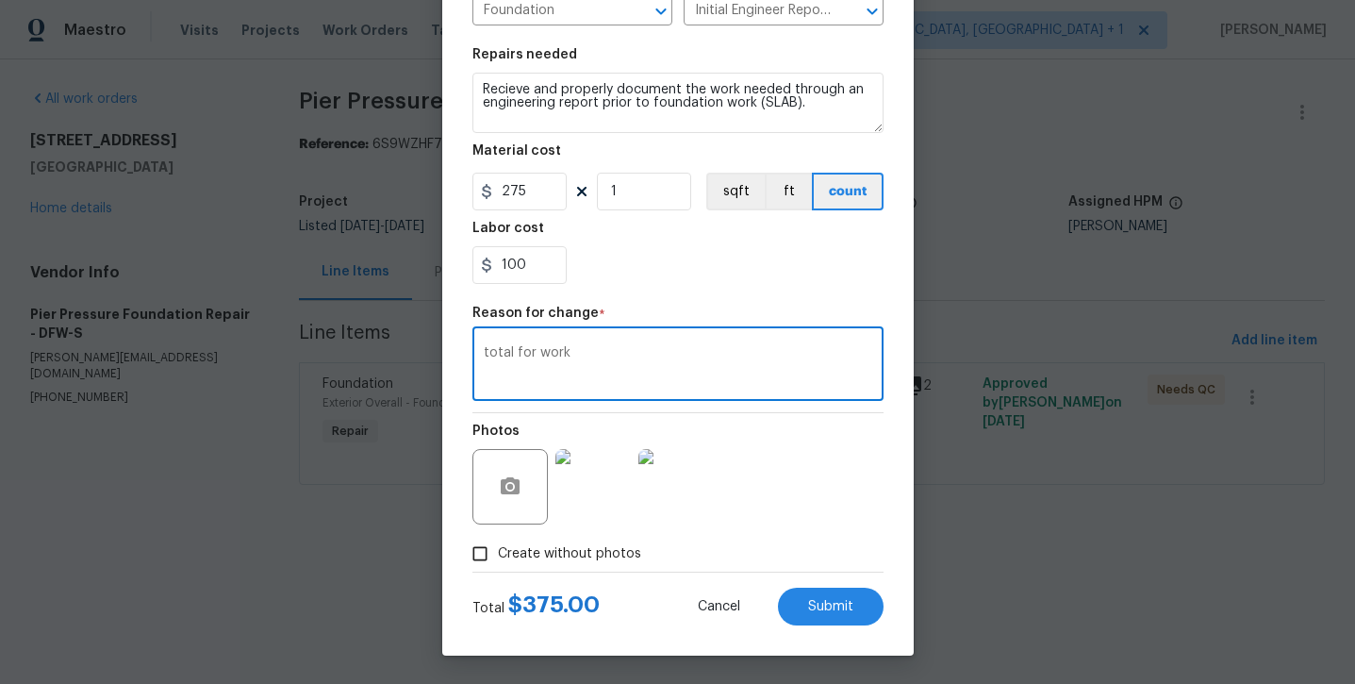
scroll to position [245, 0]
type textarea "total for work"
click at [860, 610] on button "Submit" at bounding box center [831, 606] width 106 height 38
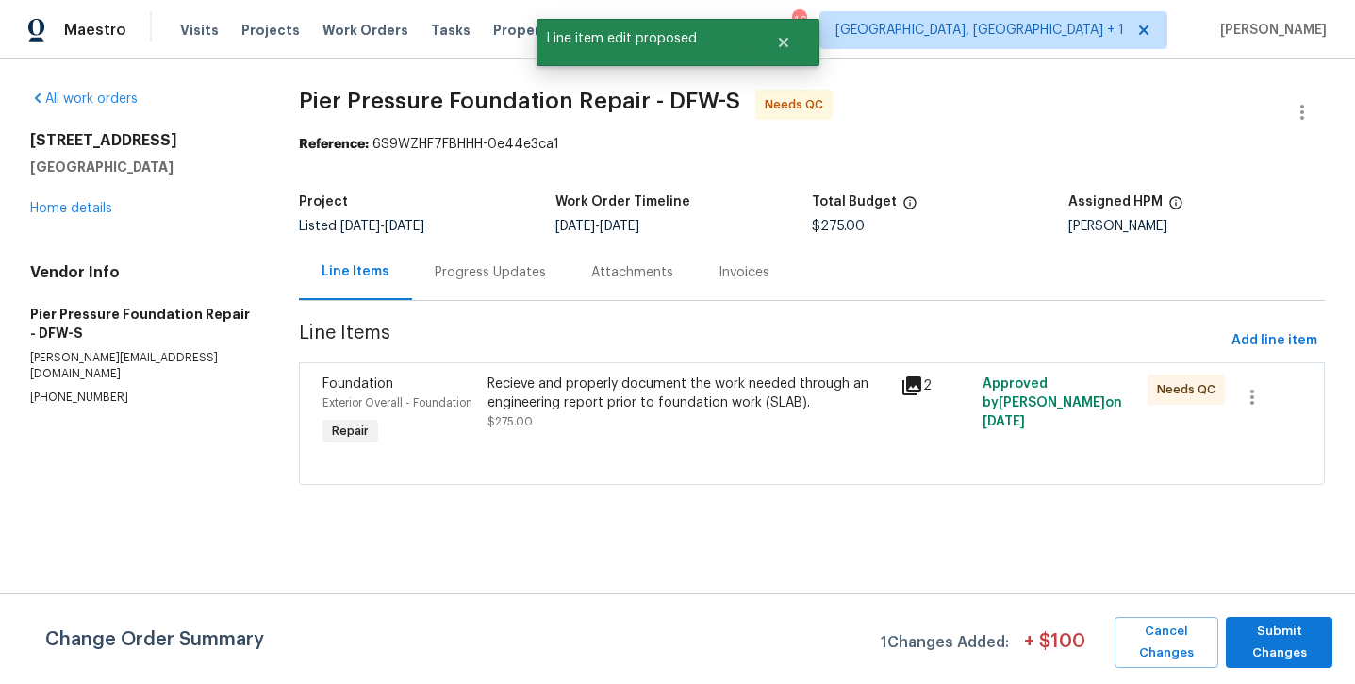
scroll to position [0, 0]
click at [1321, 637] on span "Submit Changes" at bounding box center [1279, 641] width 88 height 43
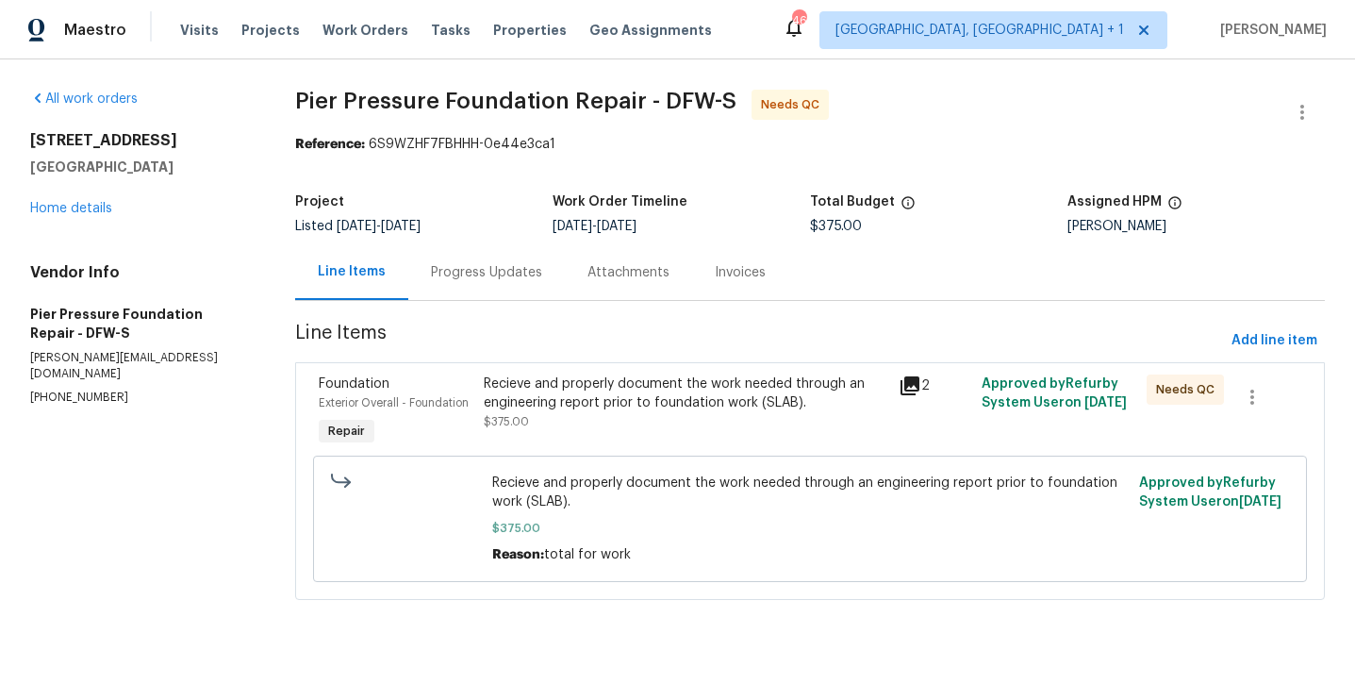
click at [680, 408] on div "Recieve and properly document the work needed through an engineering report pri…" at bounding box center [685, 393] width 403 height 38
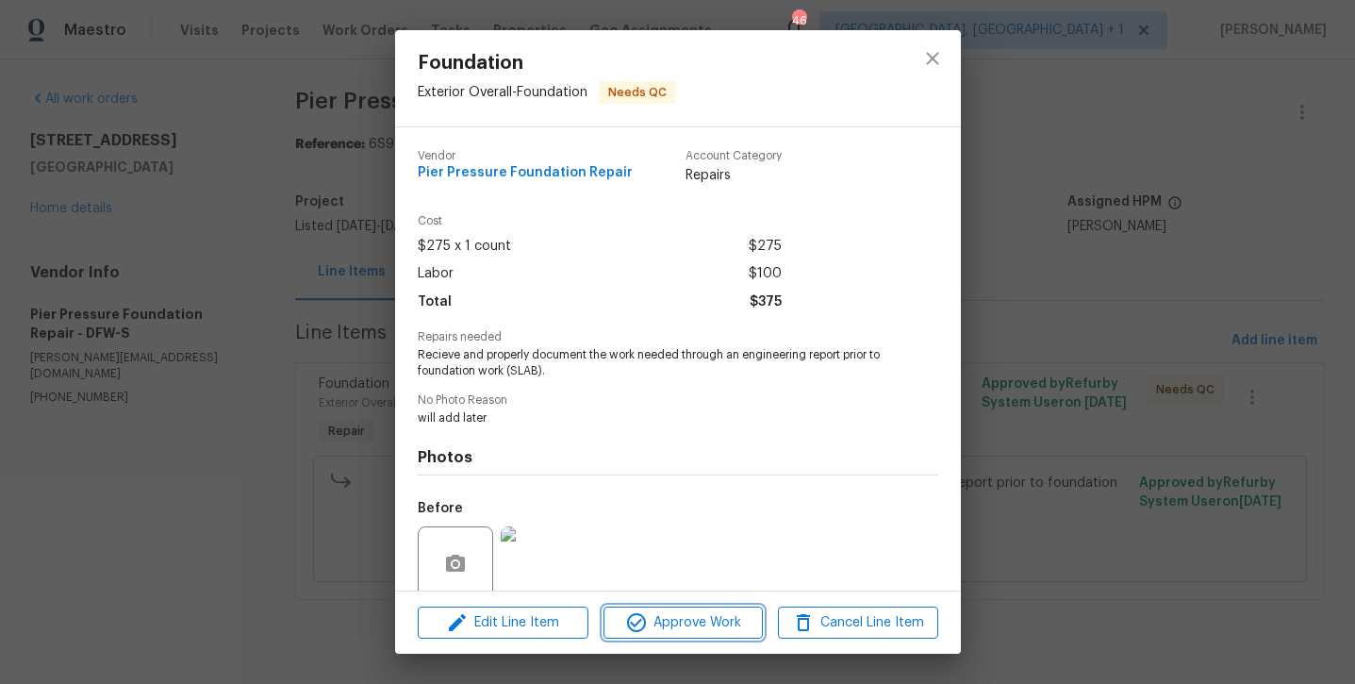
click at [658, 629] on span "Approve Work" at bounding box center [683, 623] width 148 height 24
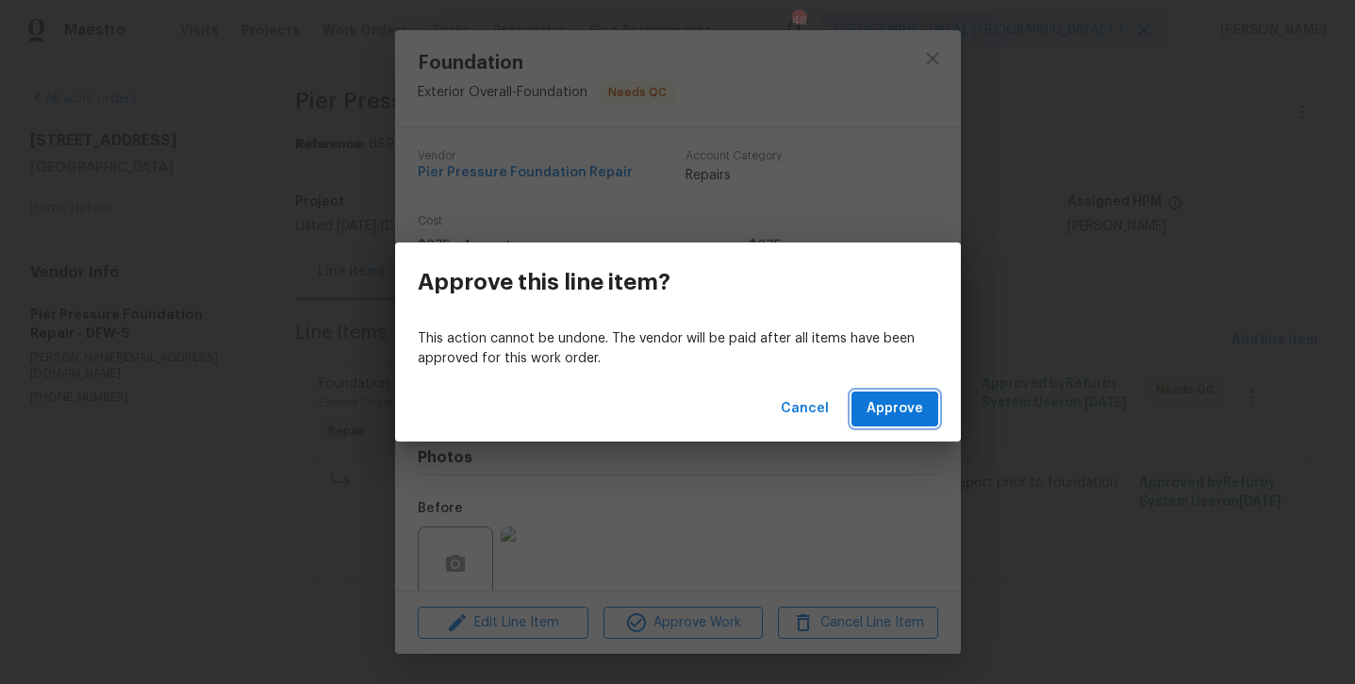
click at [923, 414] on button "Approve" at bounding box center [894, 408] width 87 height 35
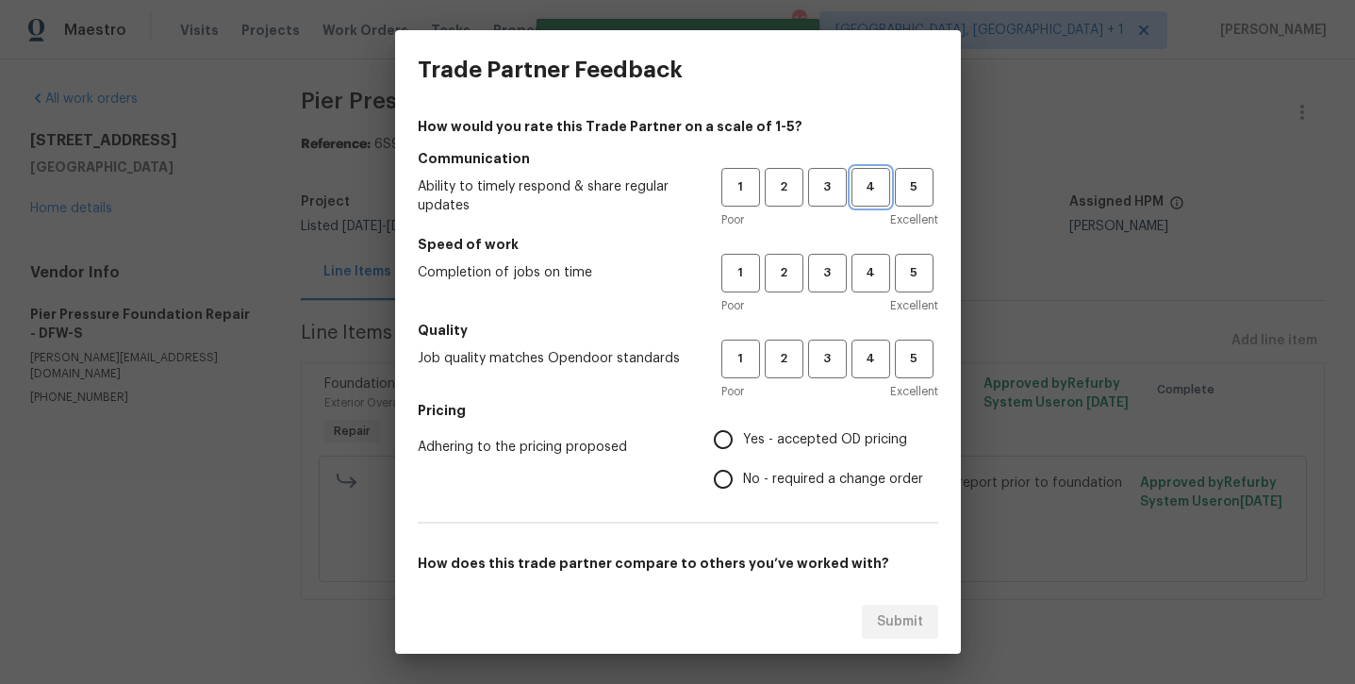
click at [887, 199] on button "4" at bounding box center [870, 187] width 39 height 39
click at [884, 249] on h5 "Speed of work" at bounding box center [678, 244] width 520 height 19
click at [883, 266] on span "4" at bounding box center [870, 273] width 35 height 22
click at [866, 348] on span "4" at bounding box center [870, 359] width 35 height 22
click at [813, 437] on span "Yes - accepted OD pricing" at bounding box center [825, 440] width 164 height 20
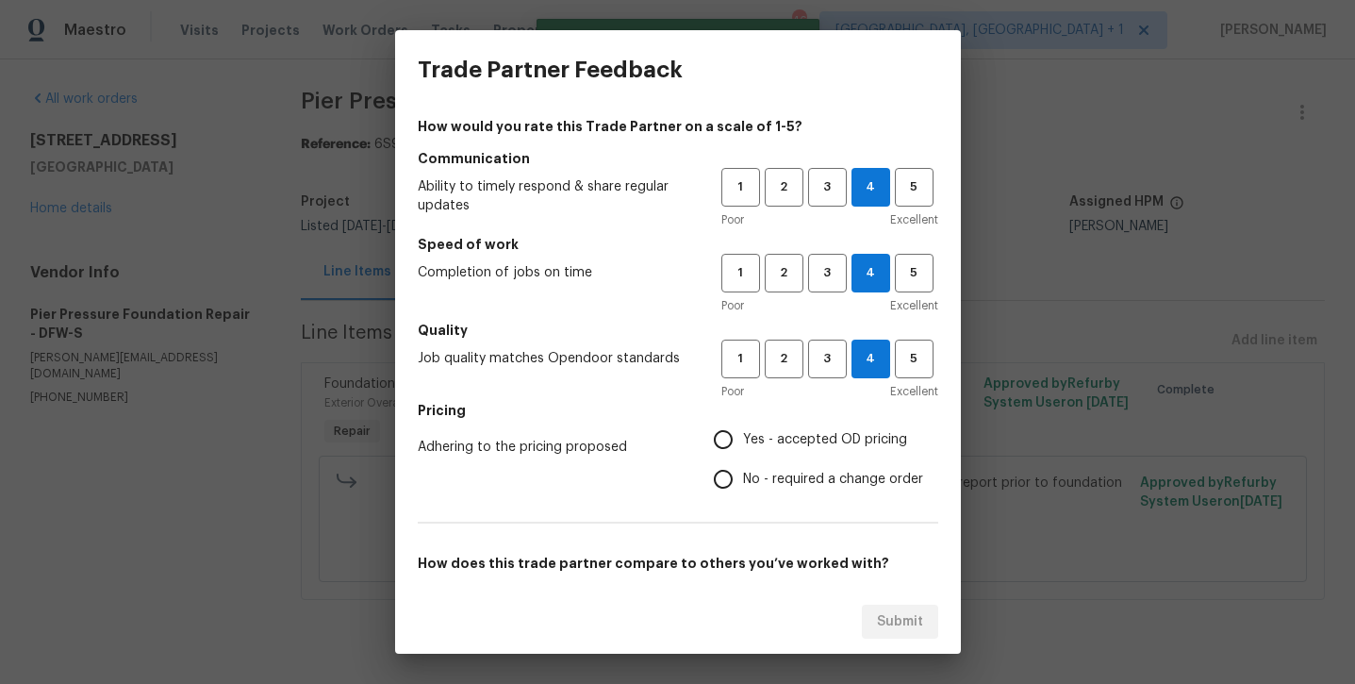
click at [743, 437] on input "Yes - accepted OD pricing" at bounding box center [723, 440] width 40 height 40
radio input "true"
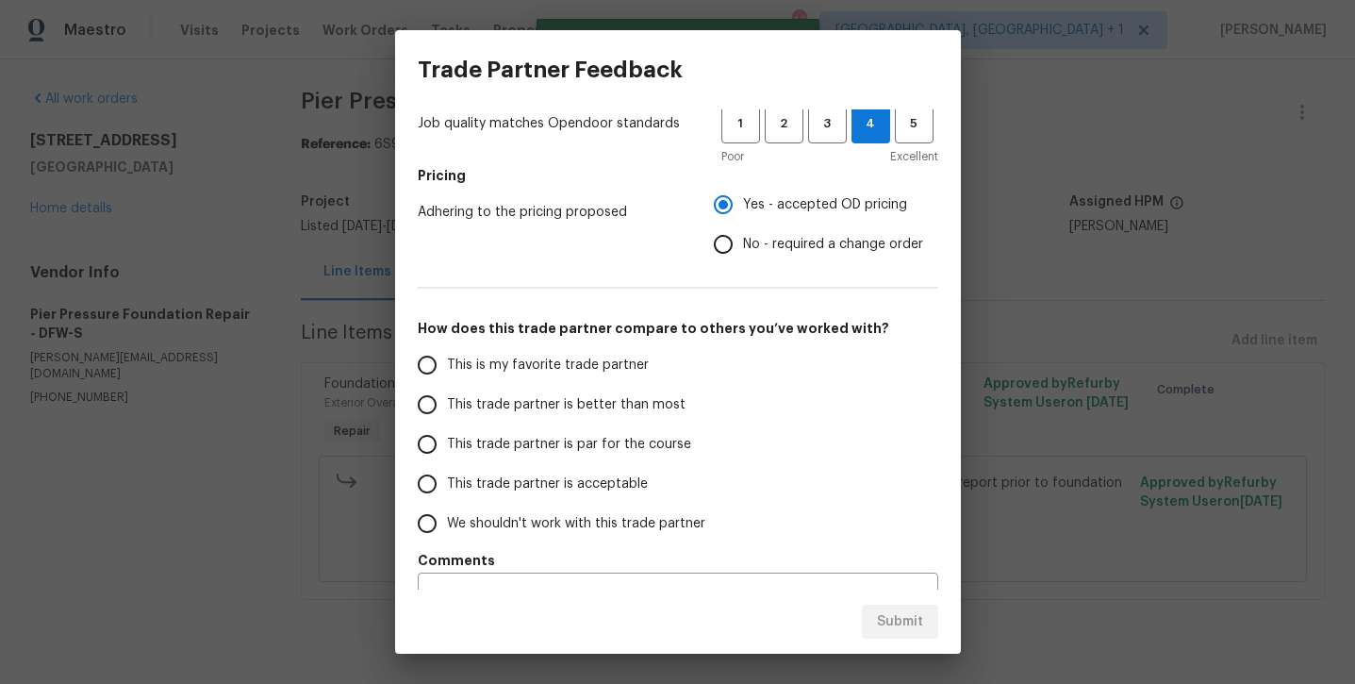
scroll to position [249, 0]
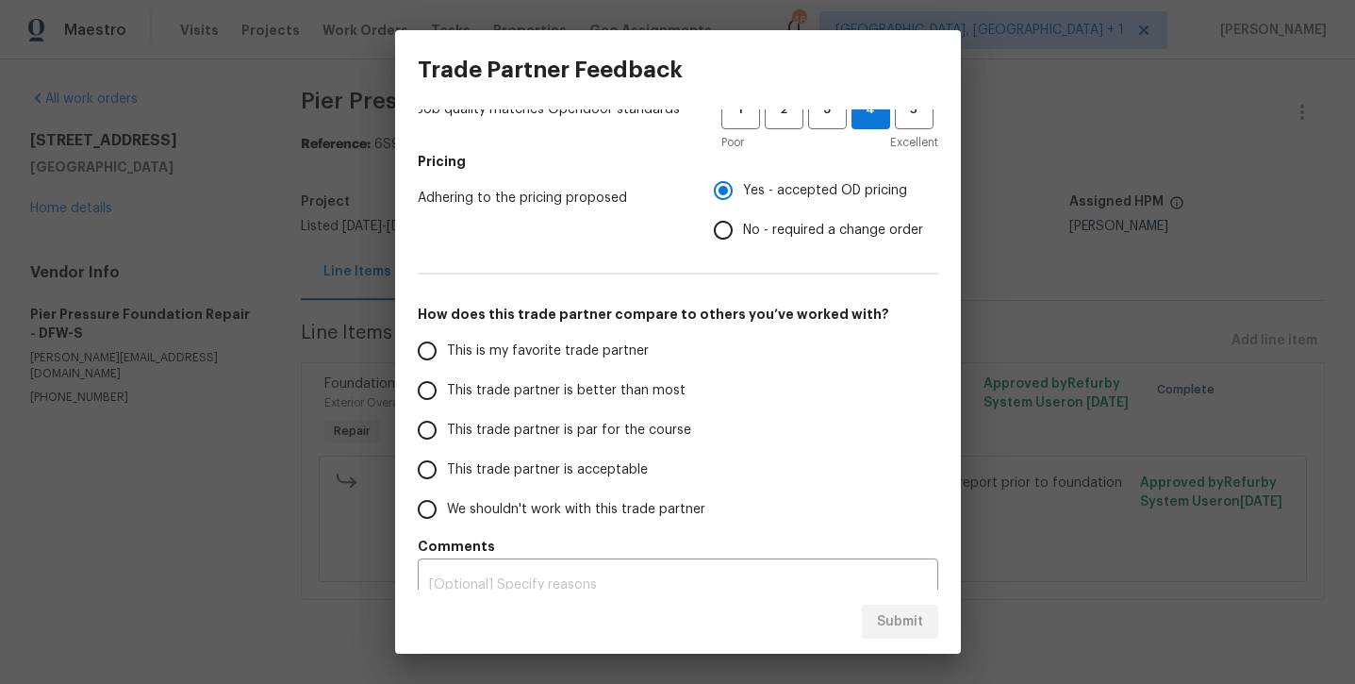
click at [528, 334] on label "This is my favorite trade partner" at bounding box center [556, 351] width 298 height 40
click at [447, 334] on input "This is my favorite trade partner" at bounding box center [427, 351] width 40 height 40
click at [916, 621] on span "Submit" at bounding box center [900, 622] width 46 height 24
radio input "true"
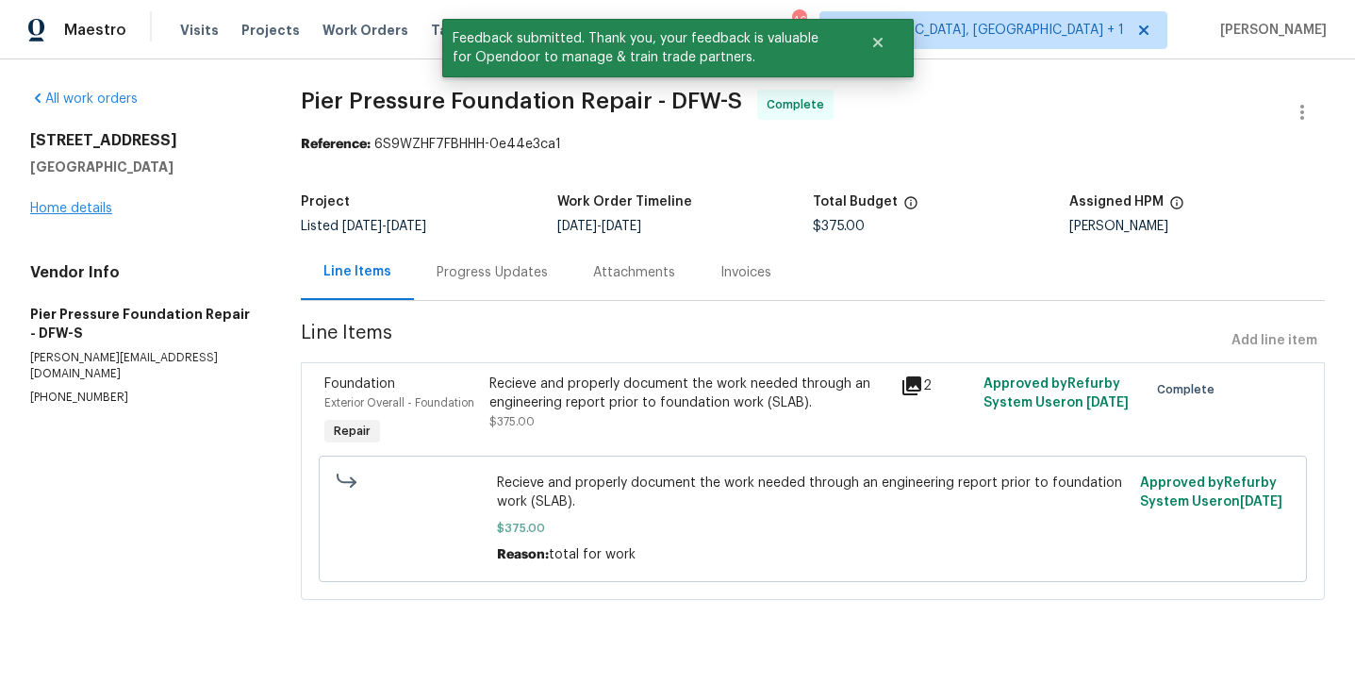
click at [83, 206] on link "Home details" at bounding box center [71, 208] width 82 height 13
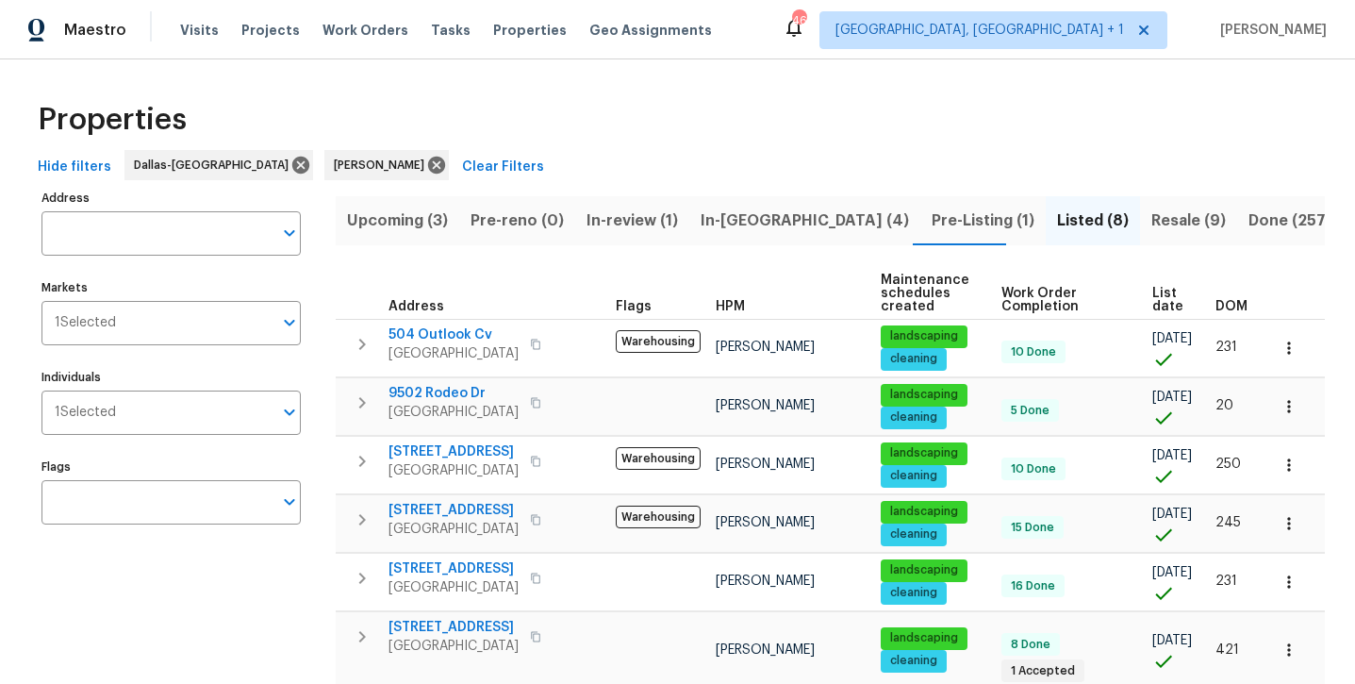
click at [718, 212] on span "In-[GEOGRAPHIC_DATA] (4)" at bounding box center [805, 220] width 208 height 26
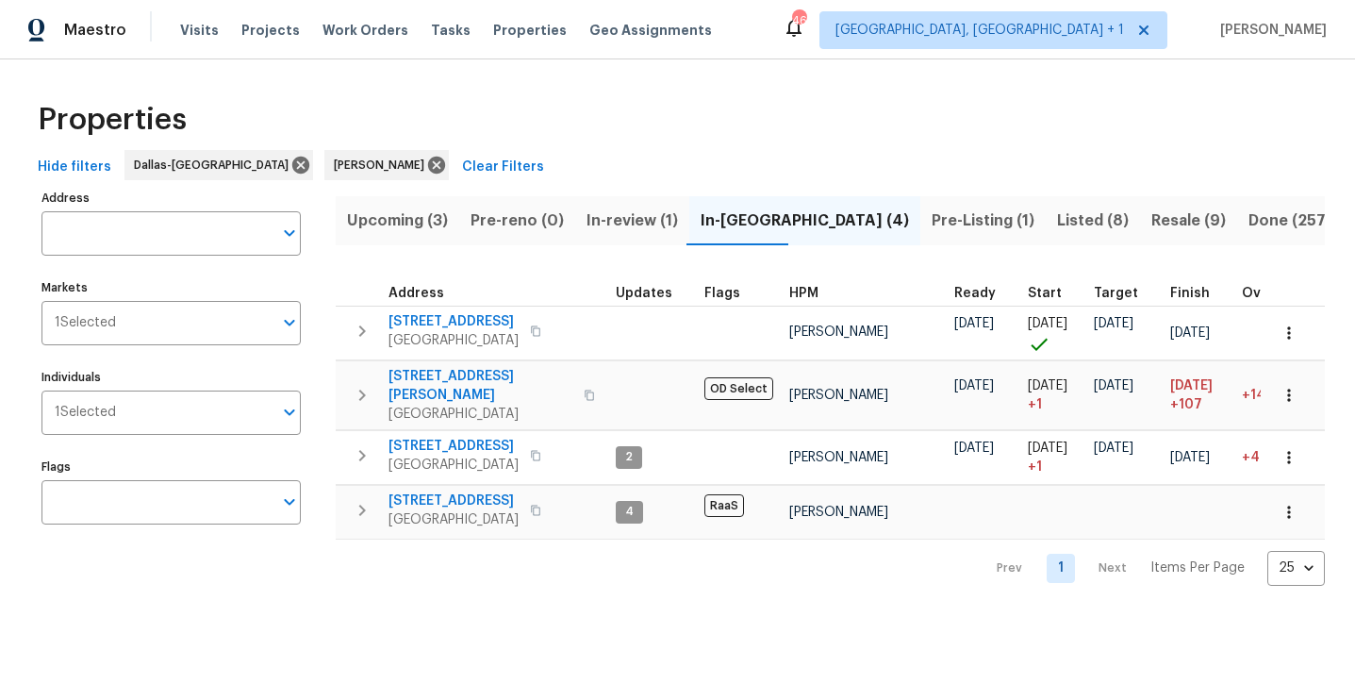
click at [411, 226] on span "Upcoming (3)" at bounding box center [397, 220] width 101 height 26
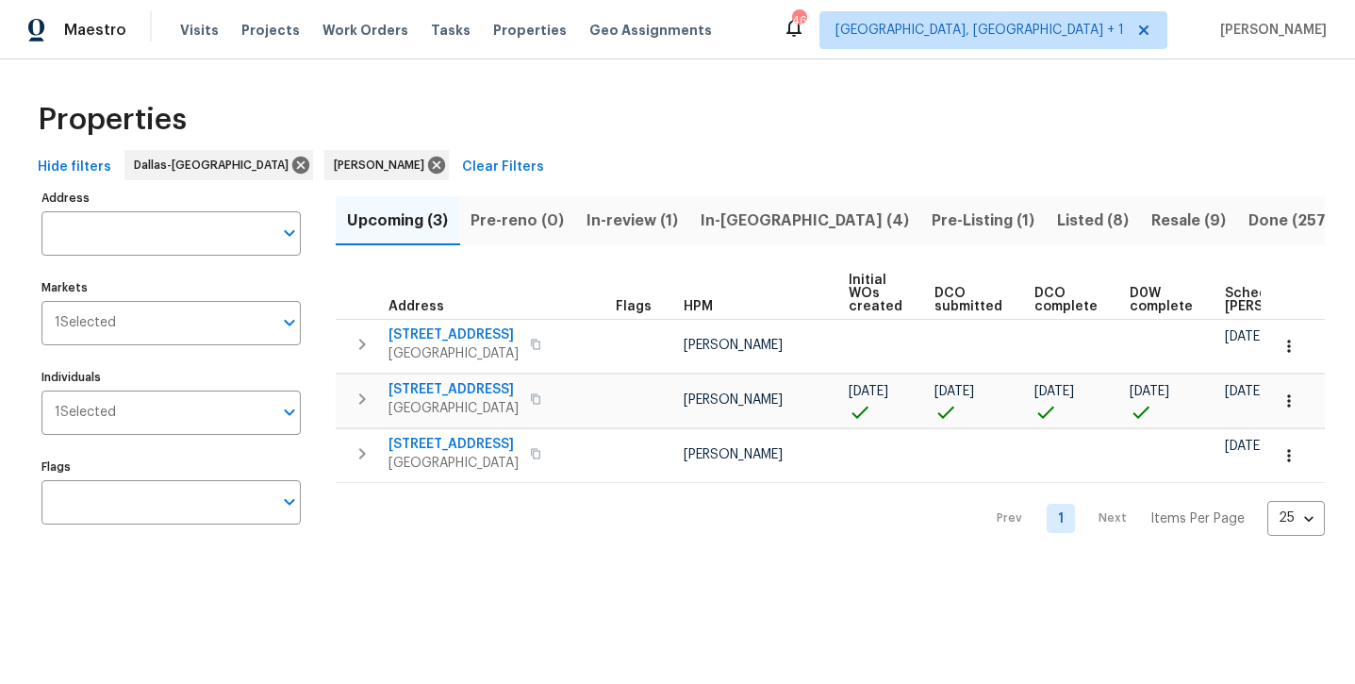
click at [1151, 221] on span "Resale (9)" at bounding box center [1188, 220] width 74 height 26
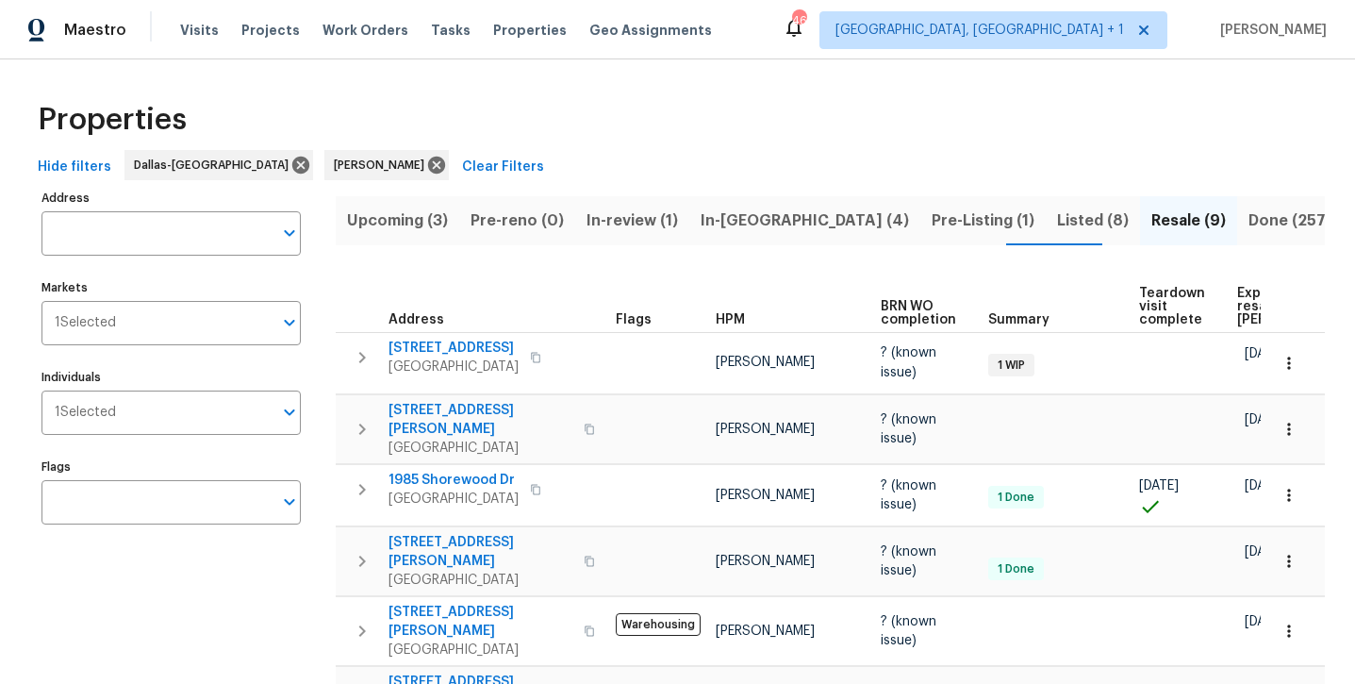
click at [1057, 223] on span "Listed (8)" at bounding box center [1093, 220] width 72 height 26
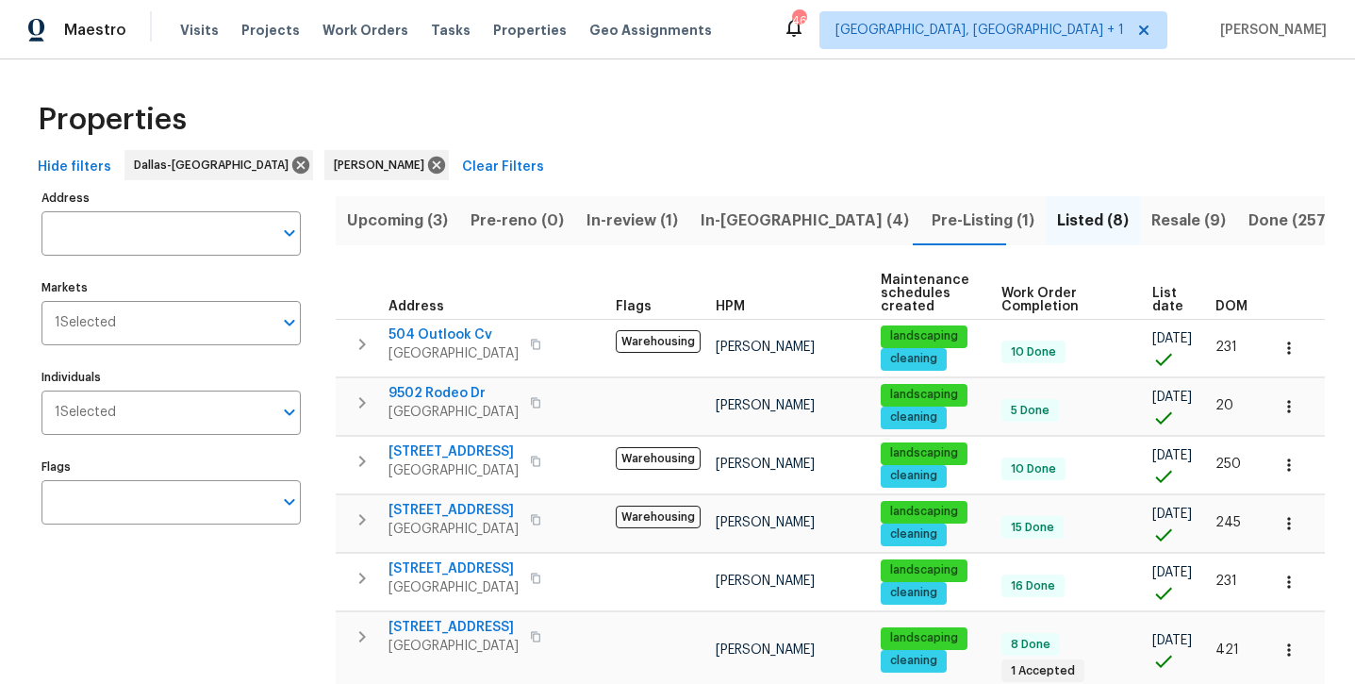
click at [725, 222] on span "In-[GEOGRAPHIC_DATA] (4)" at bounding box center [805, 220] width 208 height 26
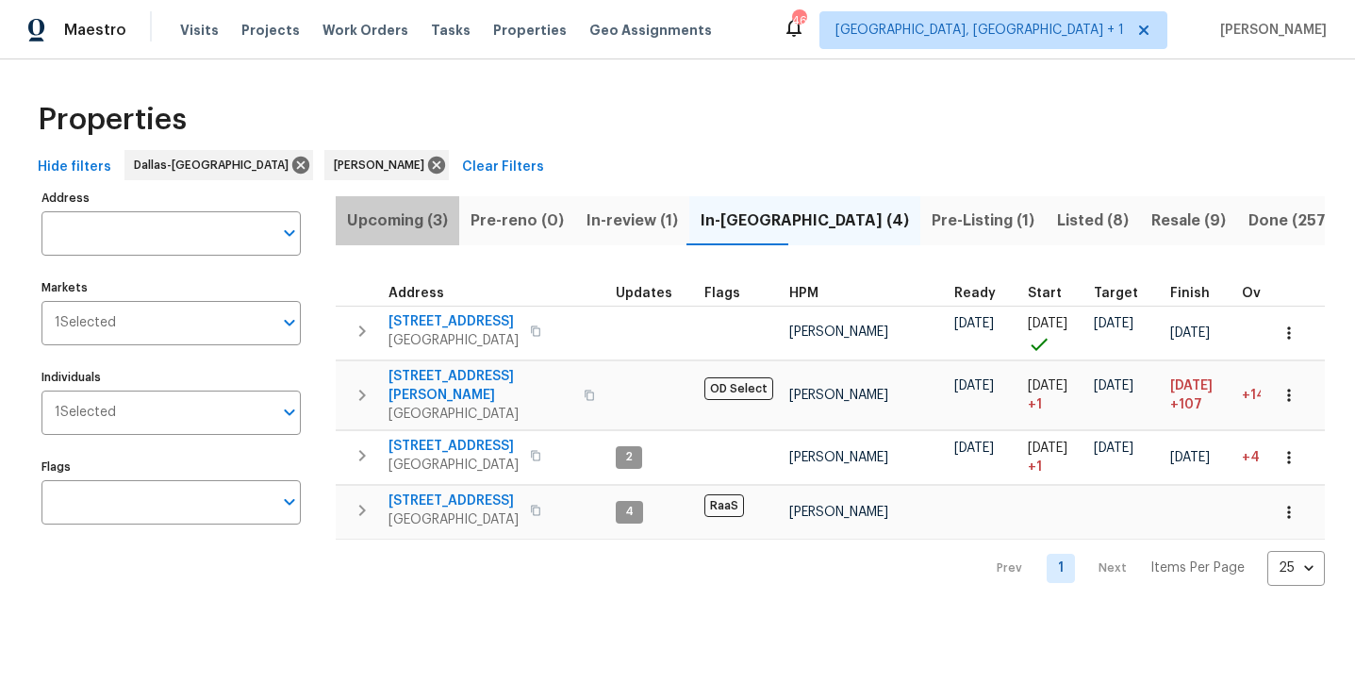
click at [422, 227] on span "Upcoming (3)" at bounding box center [397, 220] width 101 height 26
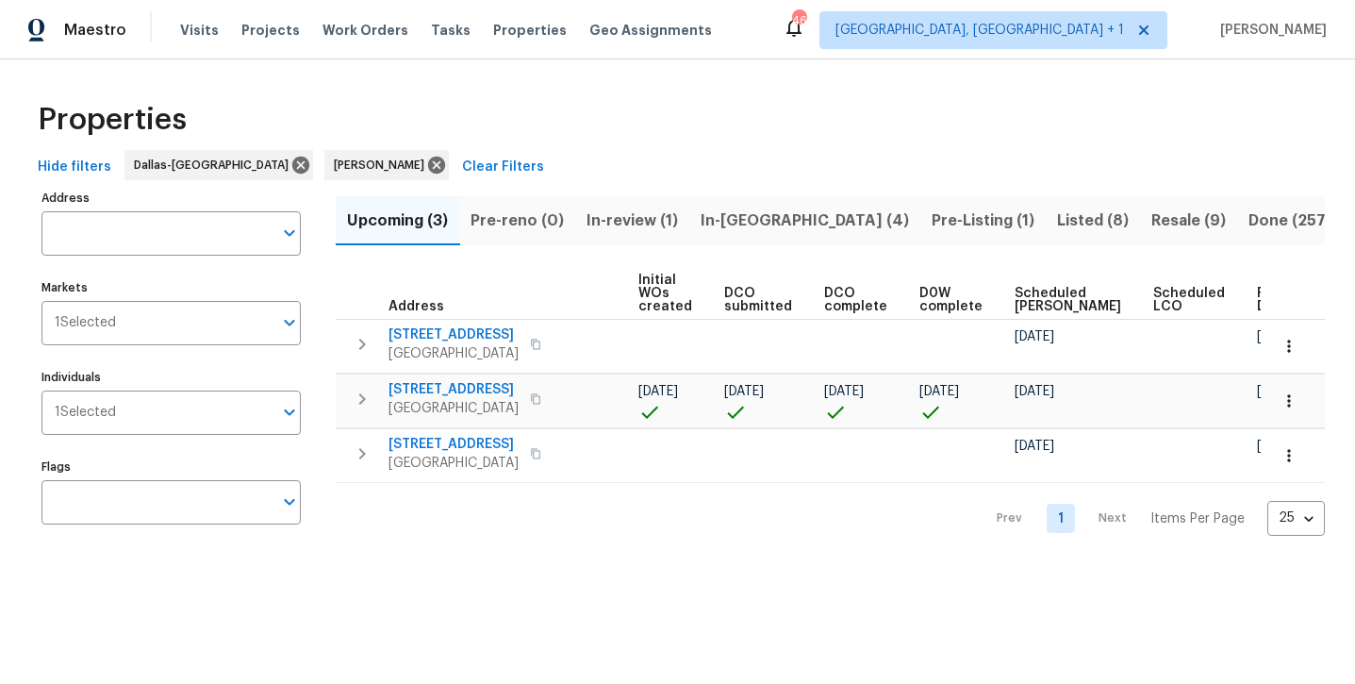
scroll to position [0, 209]
click at [730, 223] on span "In-reno (4)" at bounding box center [805, 220] width 208 height 26
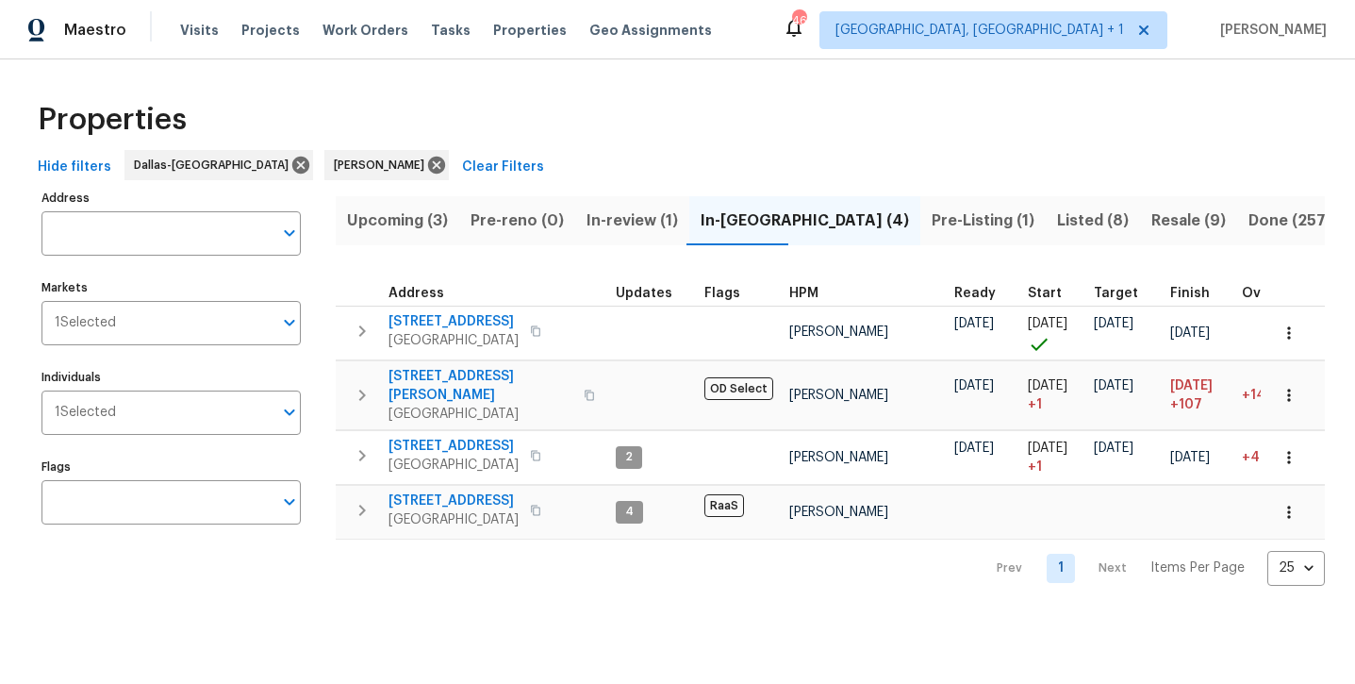
click at [1057, 211] on span "Listed (8)" at bounding box center [1093, 220] width 72 height 26
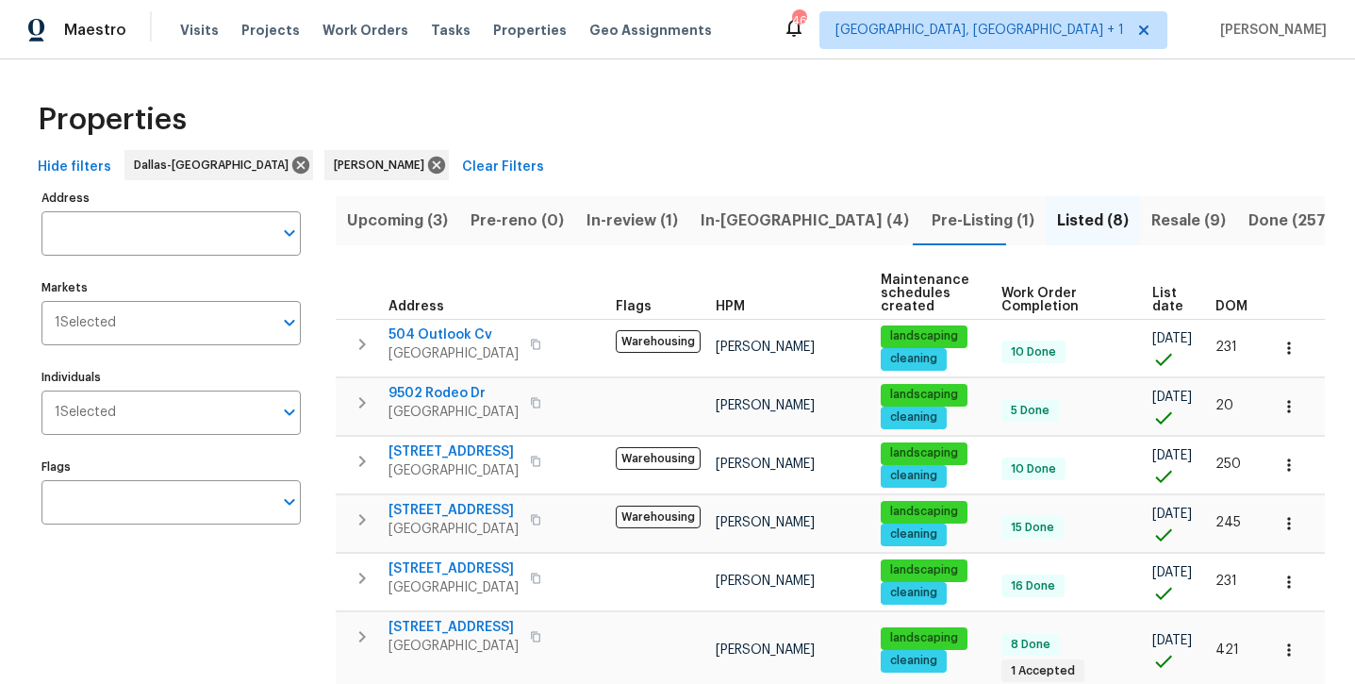
click at [1151, 226] on span "Resale (9)" at bounding box center [1188, 220] width 74 height 26
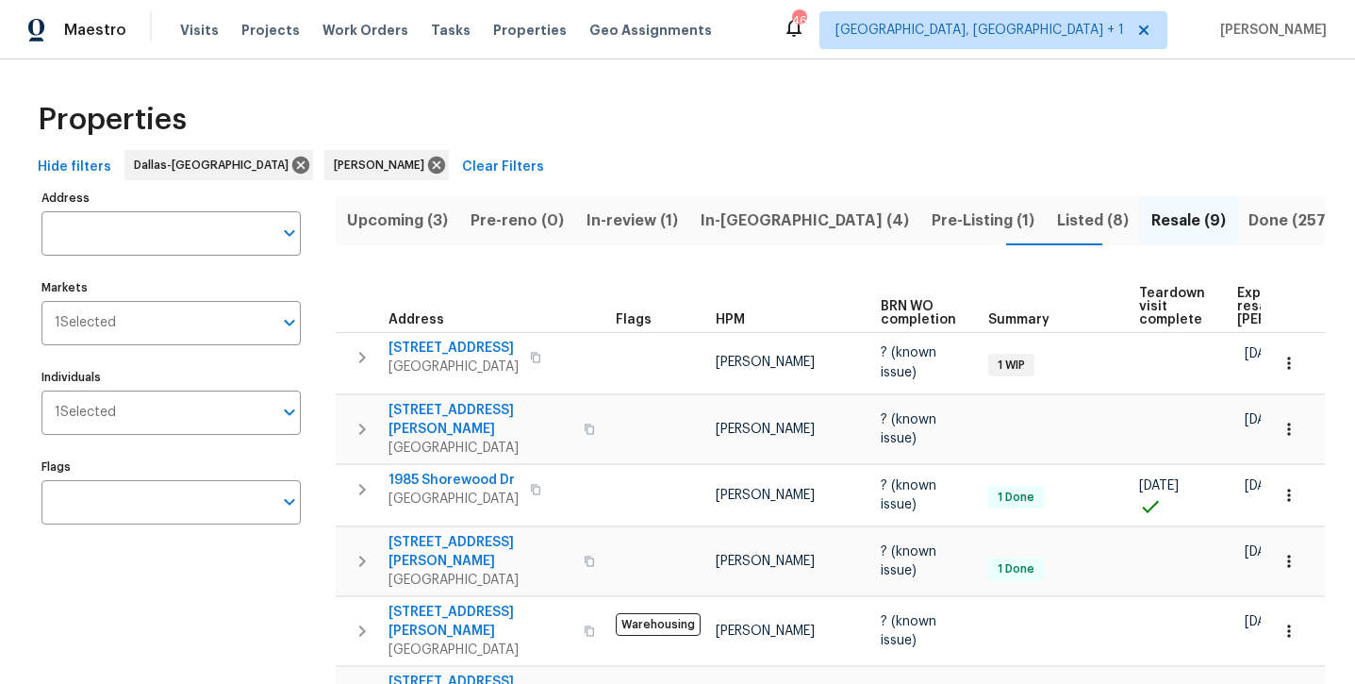
click at [737, 218] on span "In-[GEOGRAPHIC_DATA] (4)" at bounding box center [805, 220] width 208 height 26
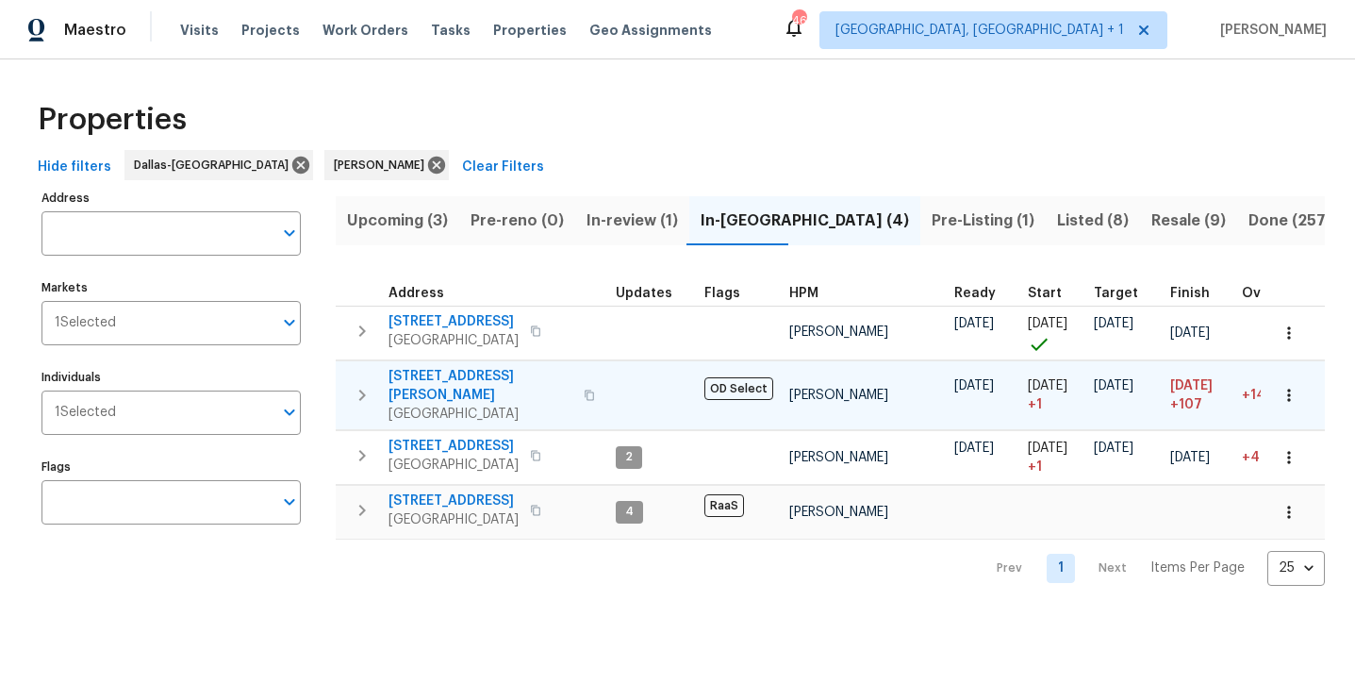
click at [487, 380] on span "2334 Hill N Dale Dr" at bounding box center [480, 386] width 184 height 38
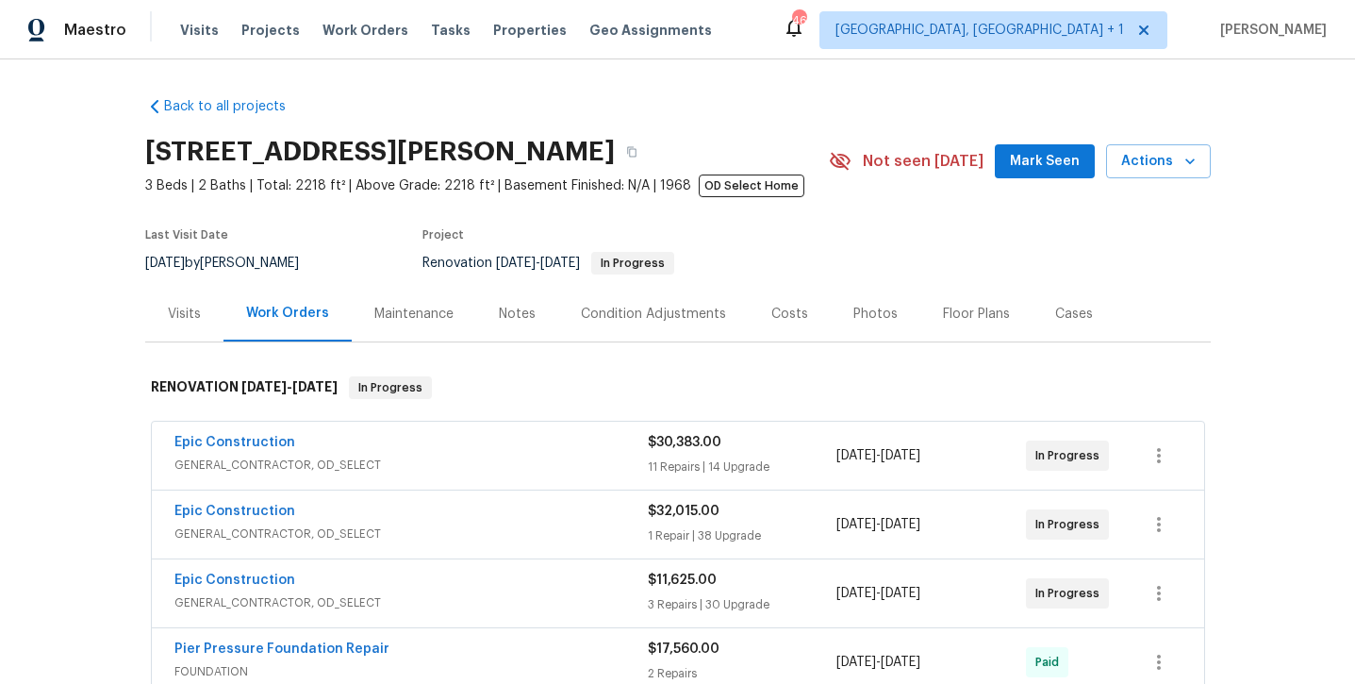
click at [1034, 162] on span "Mark Seen" at bounding box center [1045, 162] width 70 height 24
click at [535, 310] on div "Notes" at bounding box center [517, 314] width 82 height 56
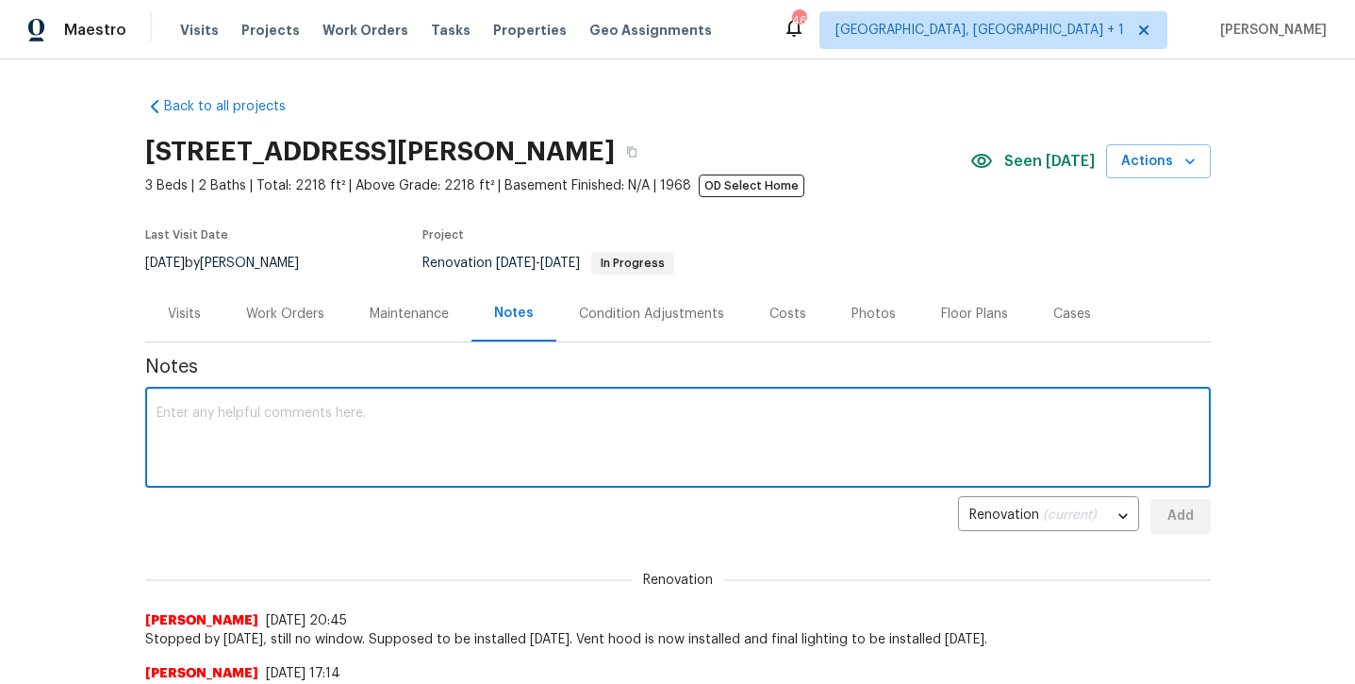
click at [445, 428] on textarea at bounding box center [678, 439] width 1043 height 66
type textarea "confirmed with GC [DATE], windows being installed [DATE]."
click at [1191, 521] on span "Add" at bounding box center [1180, 516] width 30 height 24
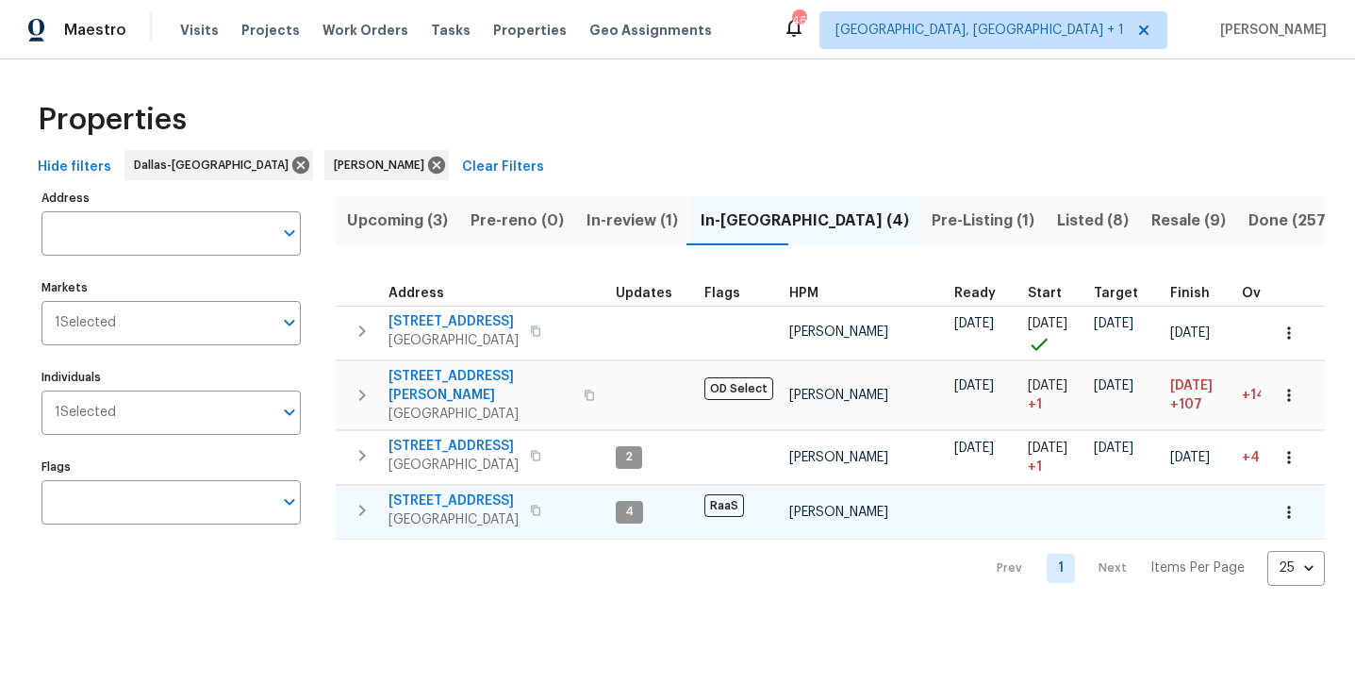
click at [447, 491] on span "2149 Teal Ct" at bounding box center [453, 500] width 130 height 19
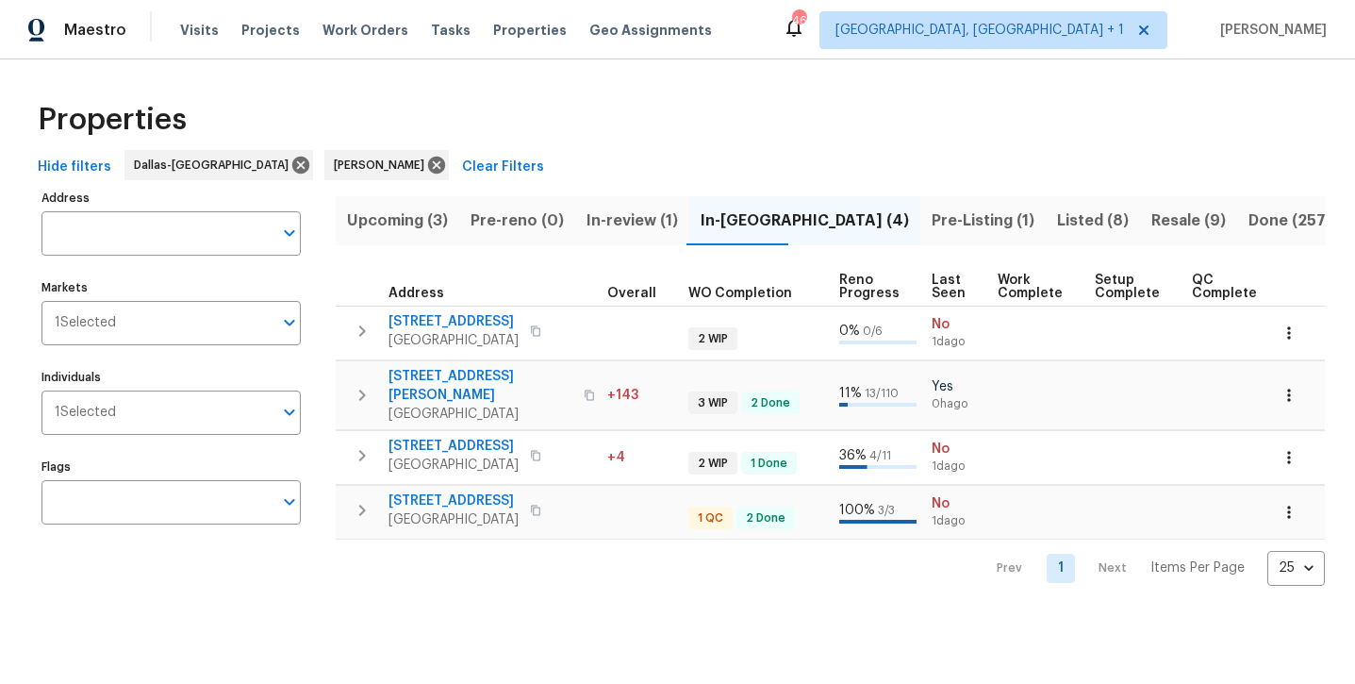
scroll to position [0, 634]
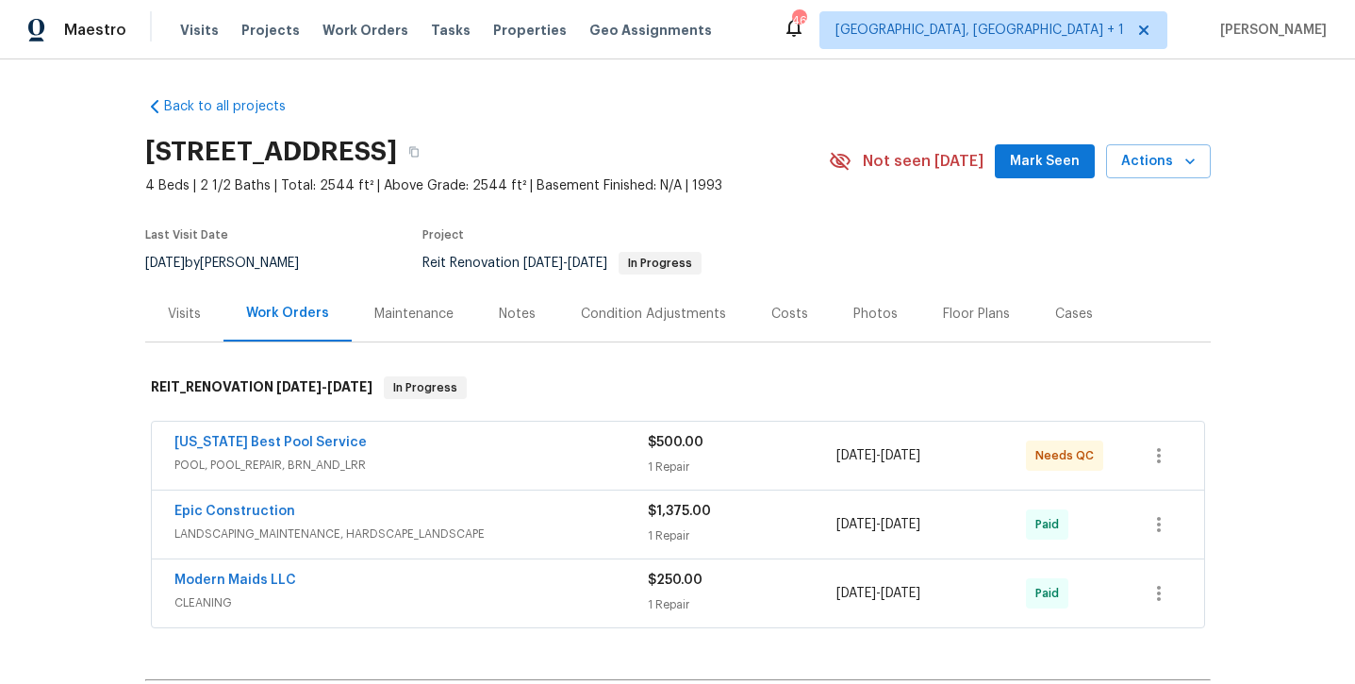
click at [1033, 175] on button "Mark Seen" at bounding box center [1045, 161] width 100 height 35
click at [511, 321] on div "Notes" at bounding box center [517, 314] width 37 height 19
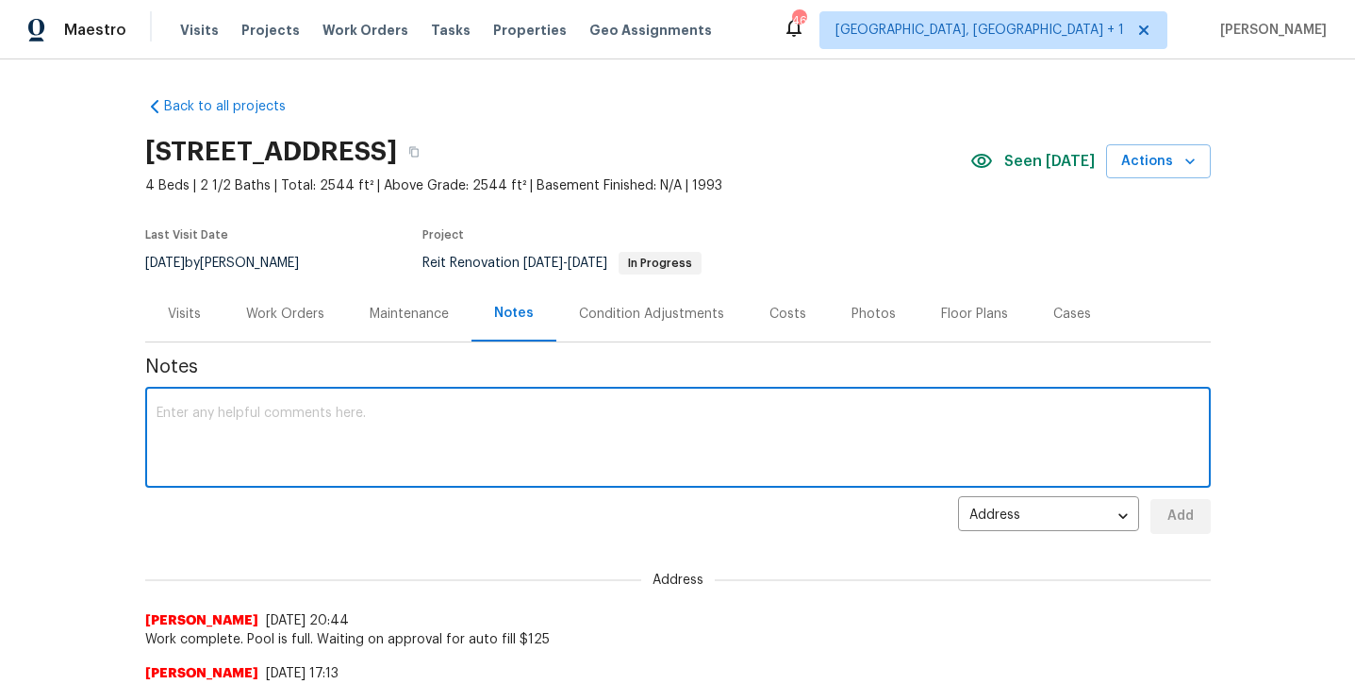
click at [454, 411] on textarea at bounding box center [678, 439] width 1043 height 66
type textarea "RENO COMPLETE HERE."
click at [1188, 515] on span "Add" at bounding box center [1180, 516] width 30 height 24
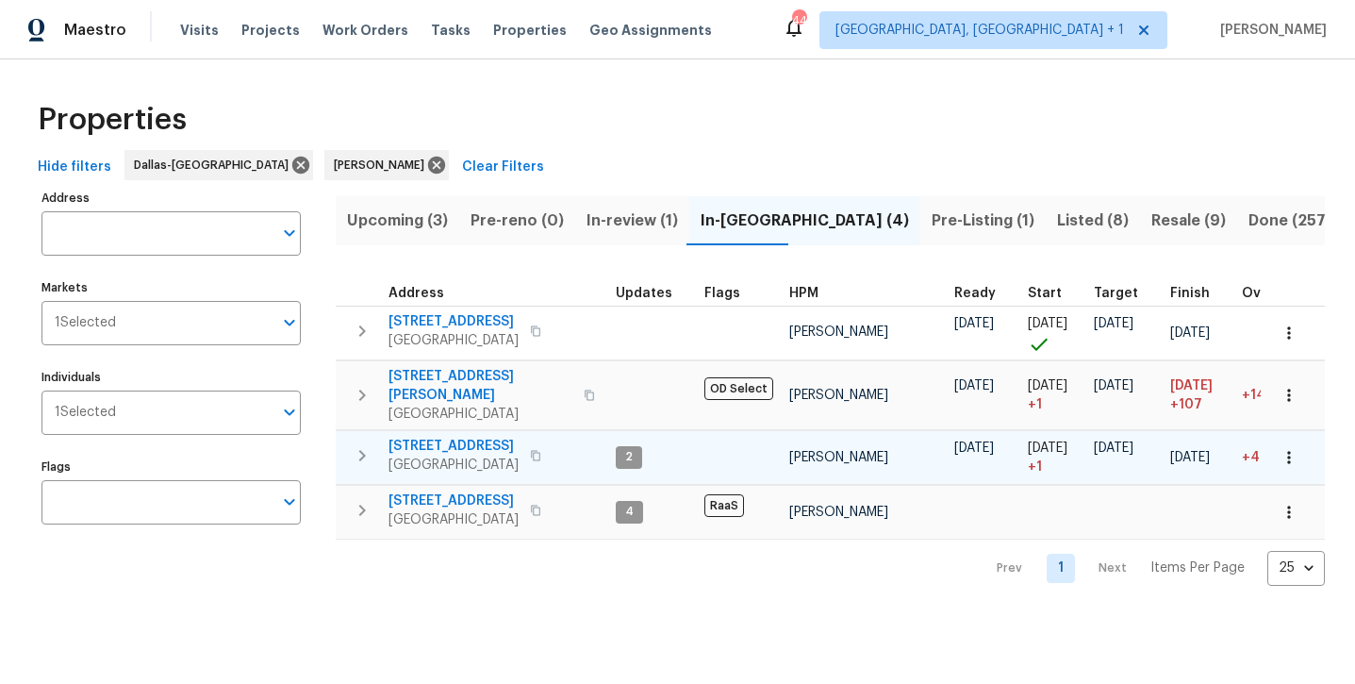
click at [459, 437] on span "3724 Tulip Tree Dr" at bounding box center [453, 446] width 130 height 19
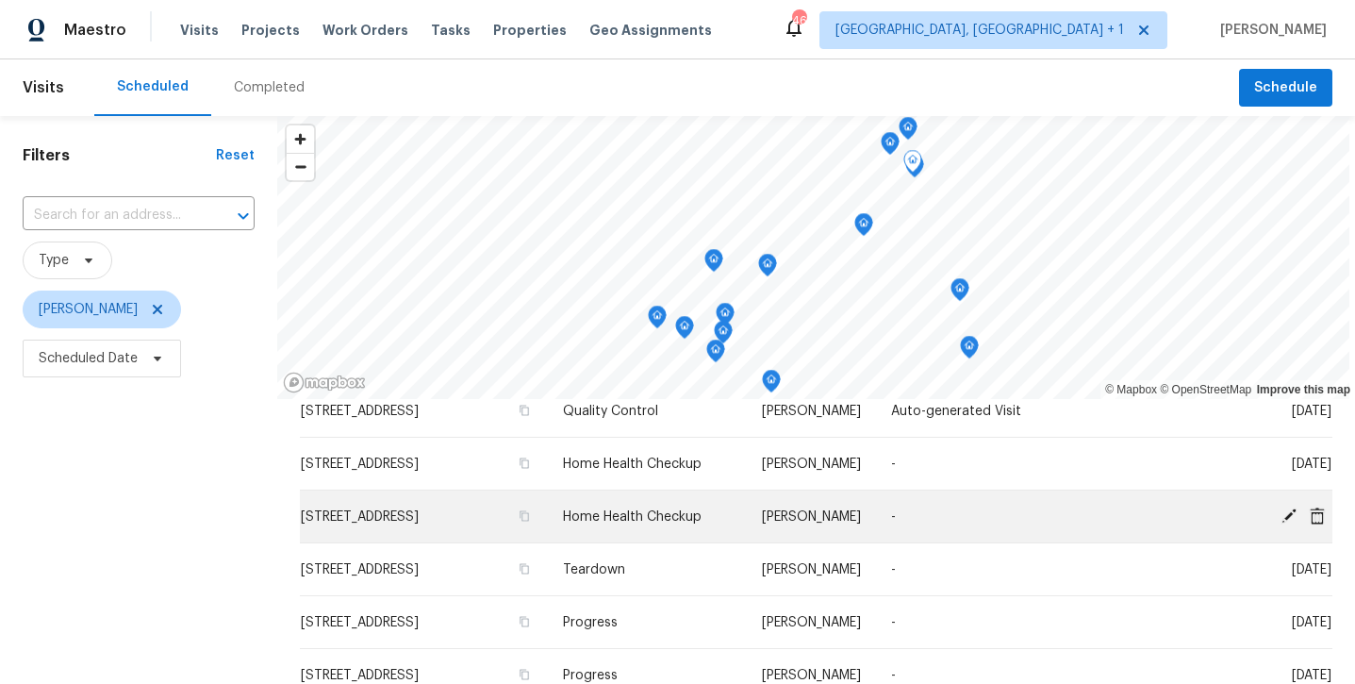
scroll to position [143, 0]
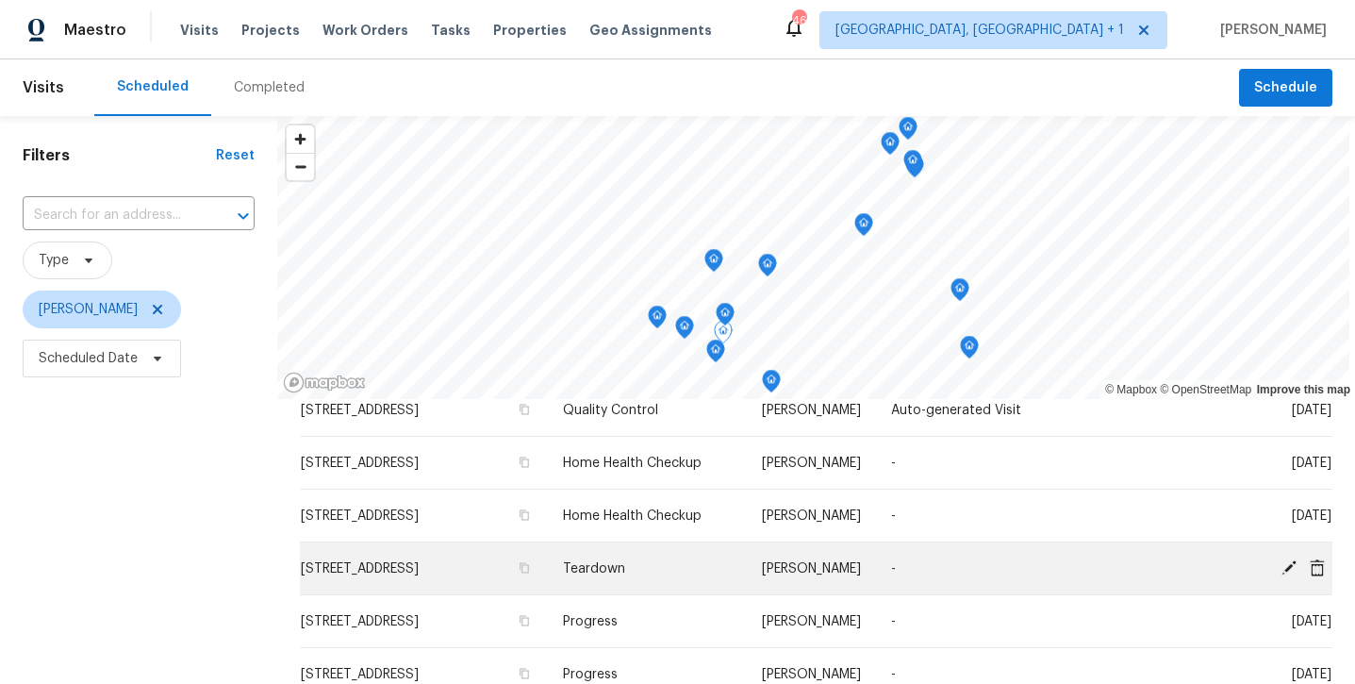
click at [1290, 570] on icon at bounding box center [1288, 566] width 17 height 17
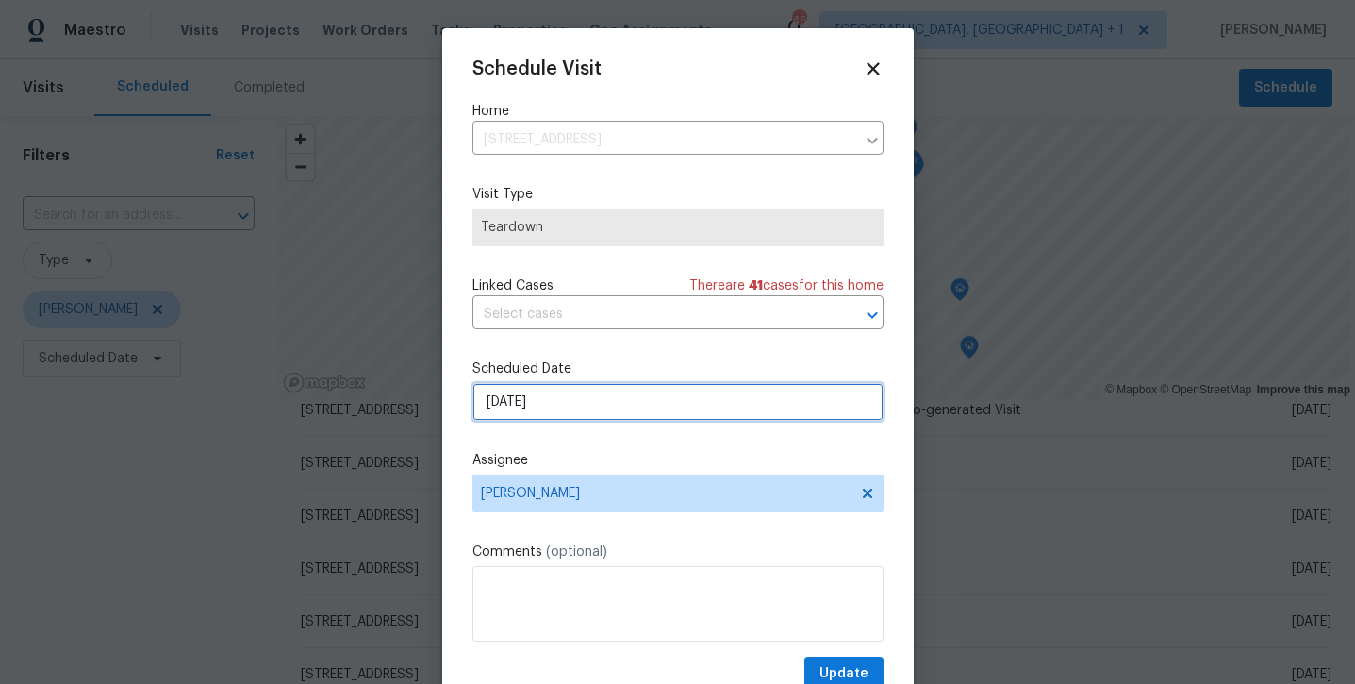
click at [658, 397] on input "10/7/2025" at bounding box center [677, 402] width 411 height 38
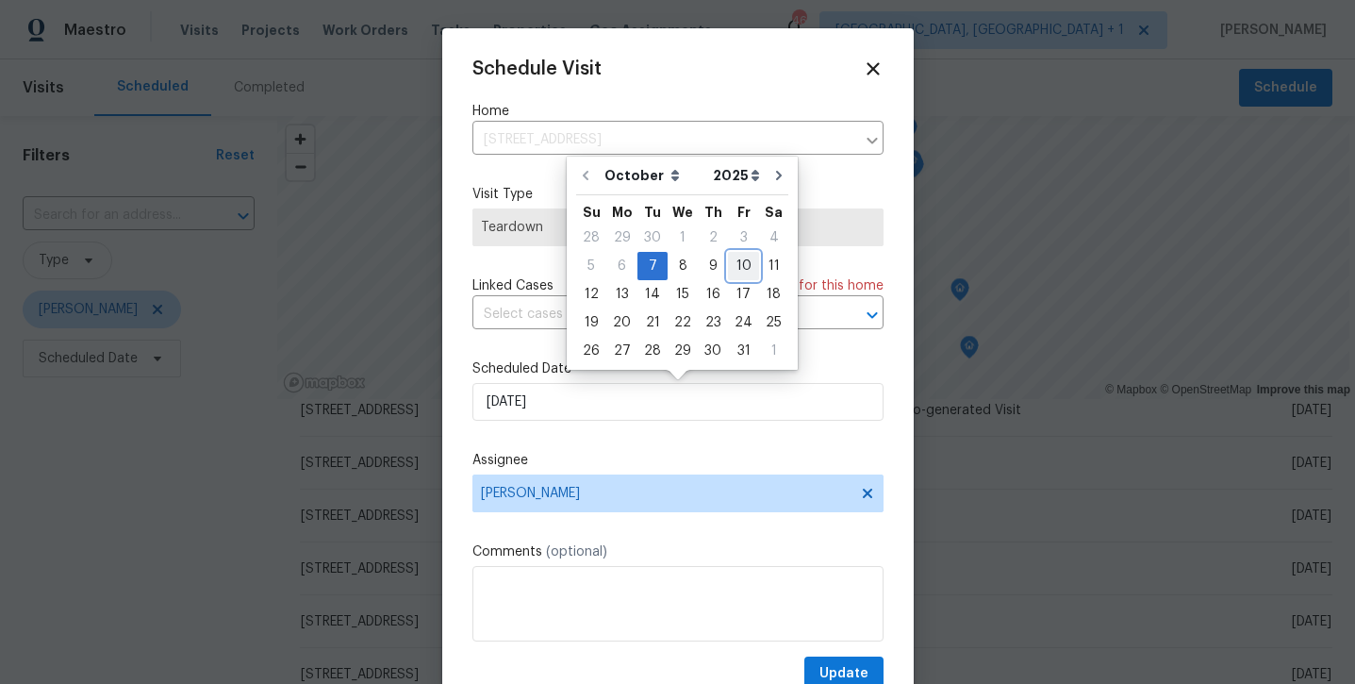
click at [734, 269] on div "10" at bounding box center [743, 266] width 31 height 26
type input "10/10/2025"
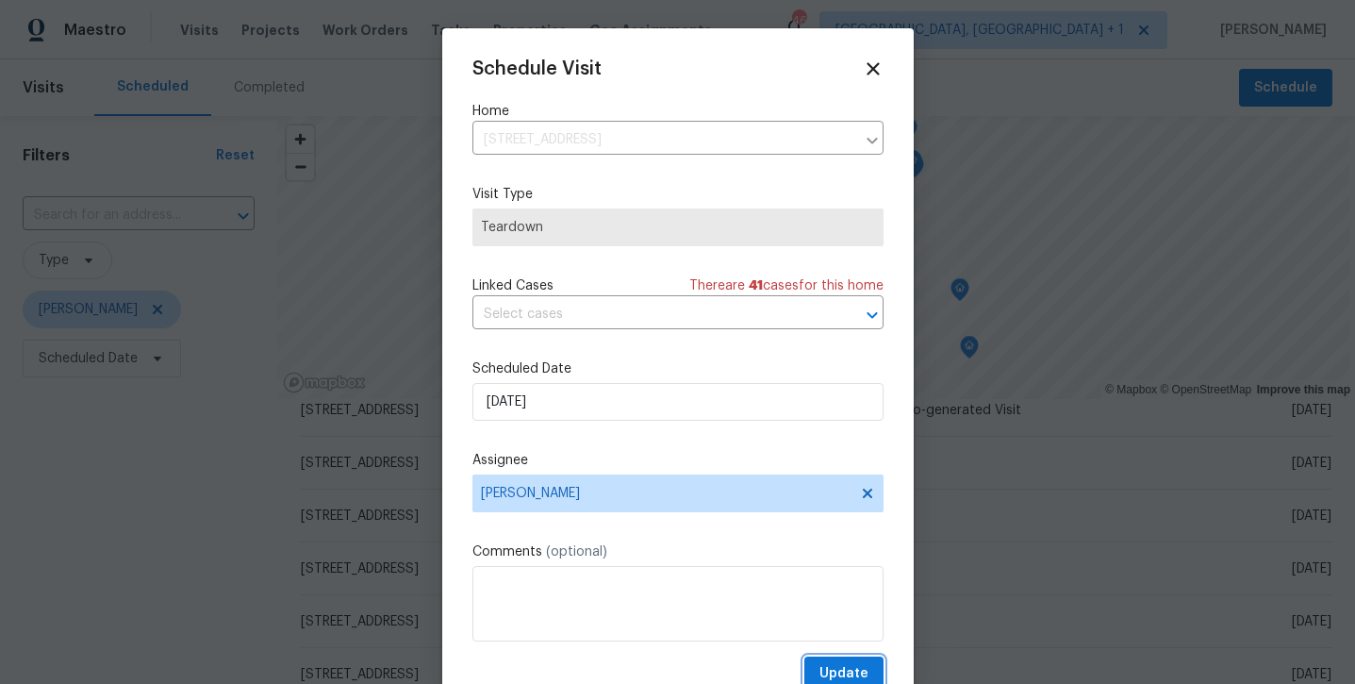
click at [835, 665] on span "Update" at bounding box center [843, 674] width 49 height 24
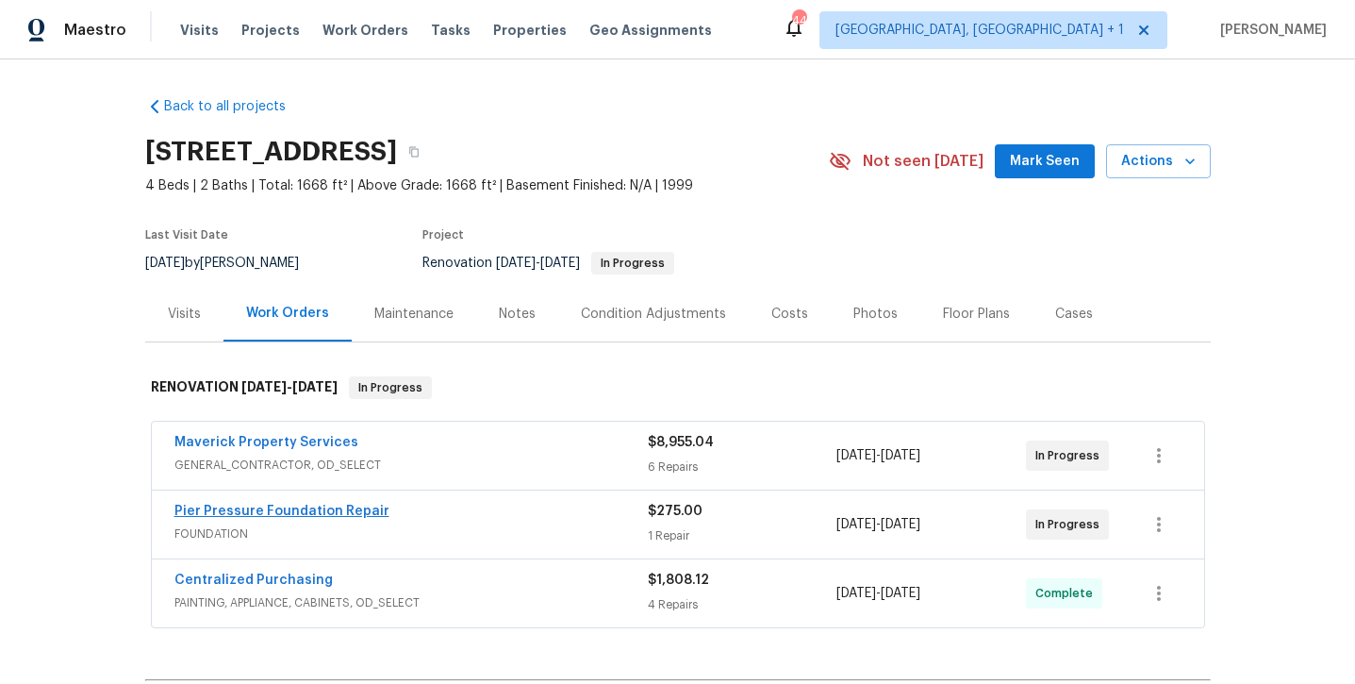
click at [298, 516] on link "Pier Pressure Foundation Repair" at bounding box center [281, 510] width 215 height 13
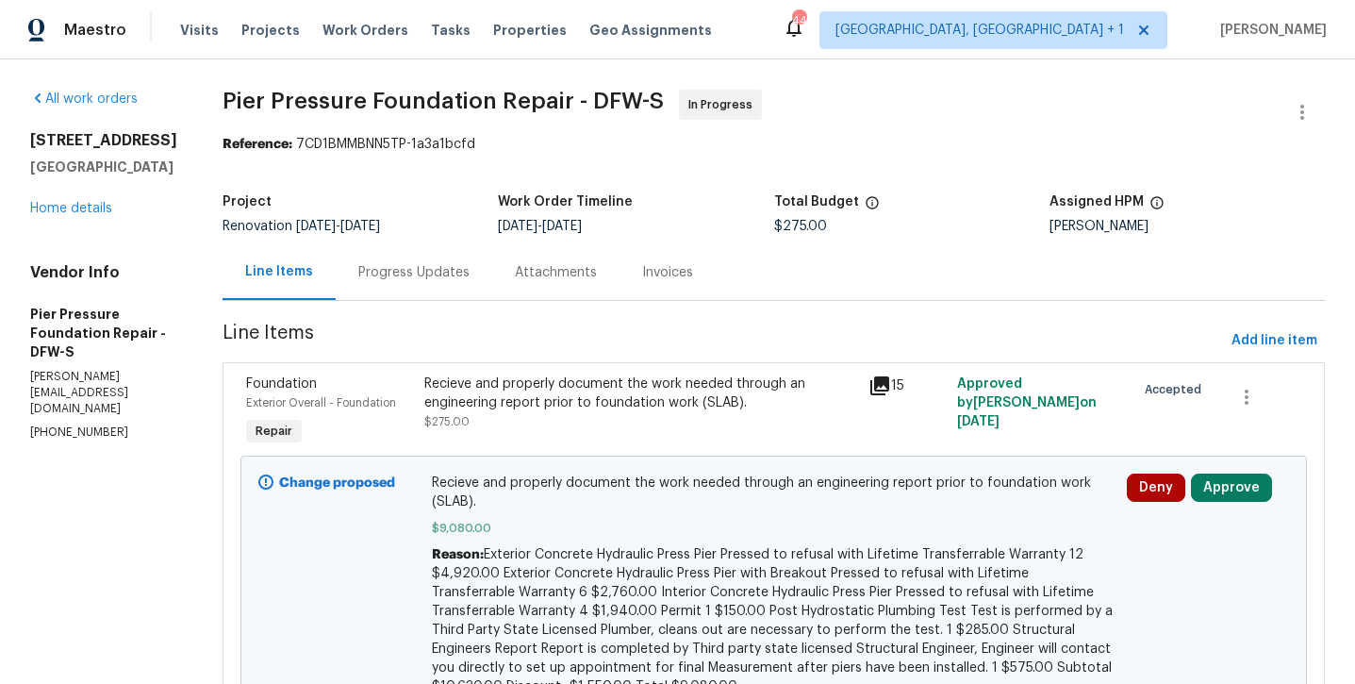
click at [569, 397] on div "Recieve and properly document the work needed through an engineering report pri…" at bounding box center [640, 393] width 433 height 38
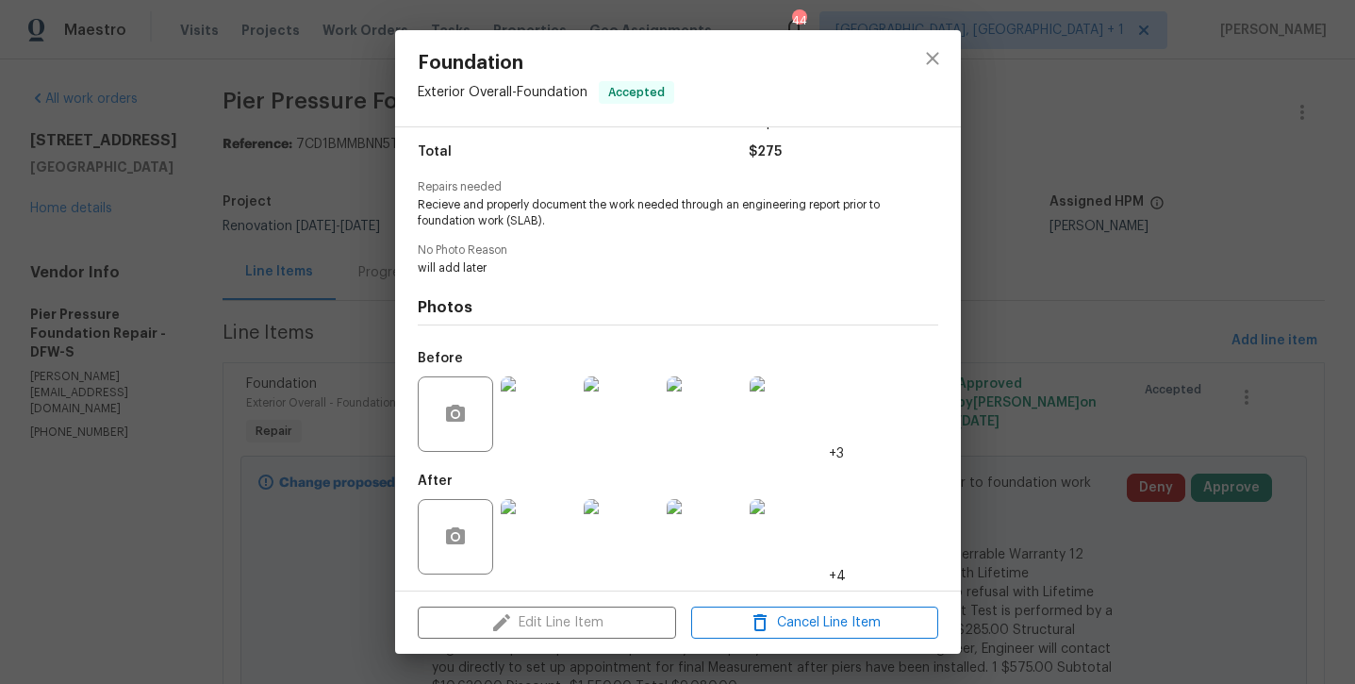
scroll to position [149, 0]
click at [554, 542] on img at bounding box center [538, 537] width 75 height 75
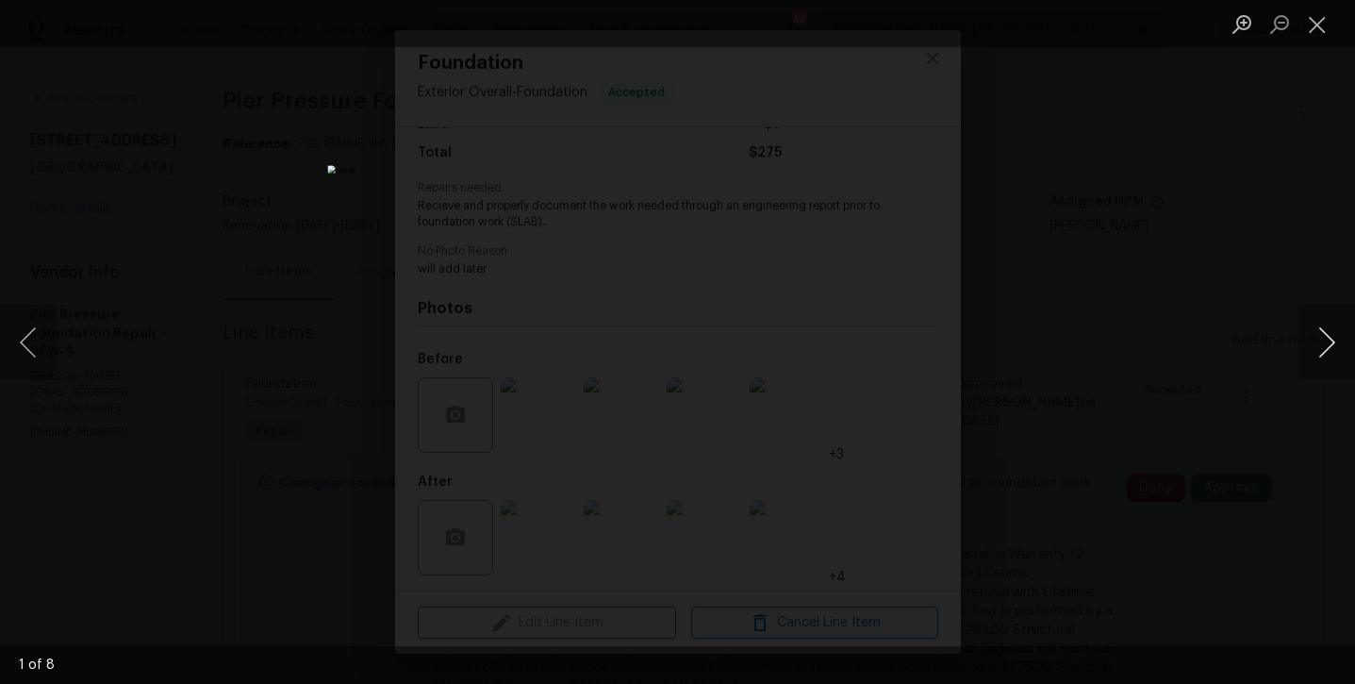
click at [1335, 356] on button "Next image" at bounding box center [1326, 342] width 57 height 75
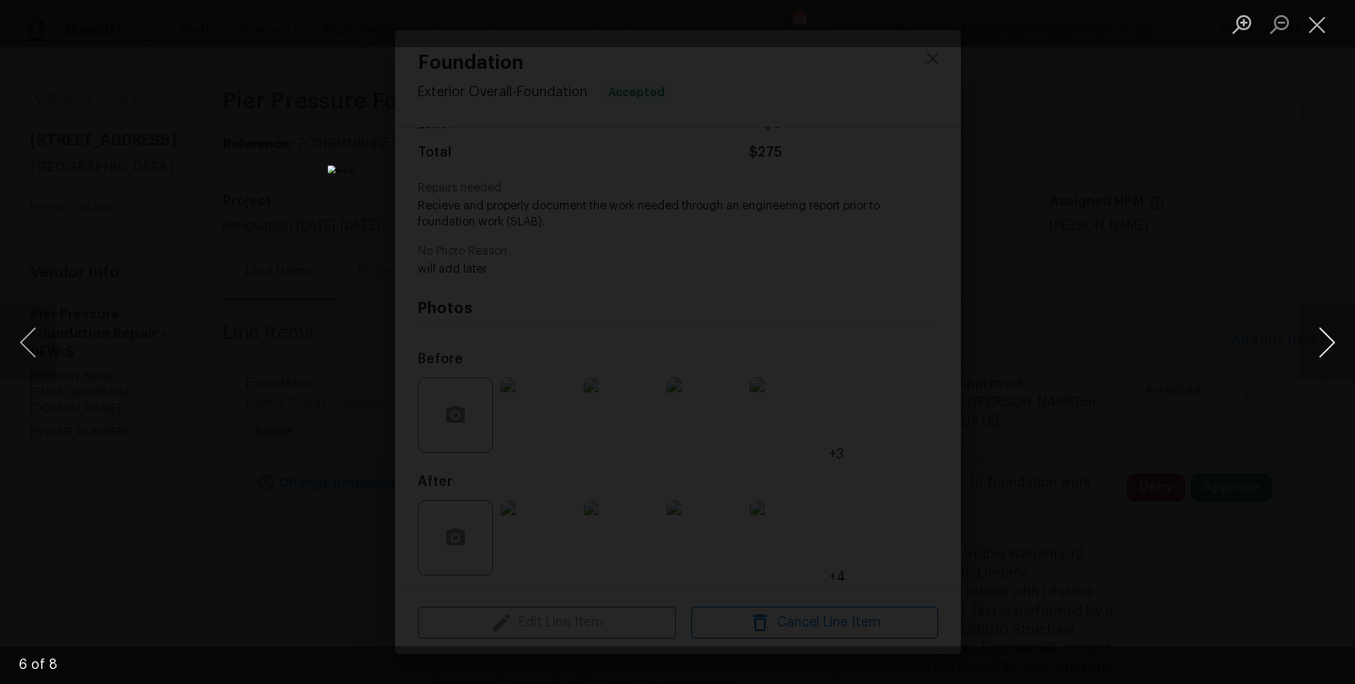
click at [1335, 356] on button "Next image" at bounding box center [1326, 342] width 57 height 75
click at [46, 334] on button "Previous image" at bounding box center [28, 342] width 57 height 75
click at [1322, 37] on button "Close lightbox" at bounding box center [1317, 24] width 38 height 33
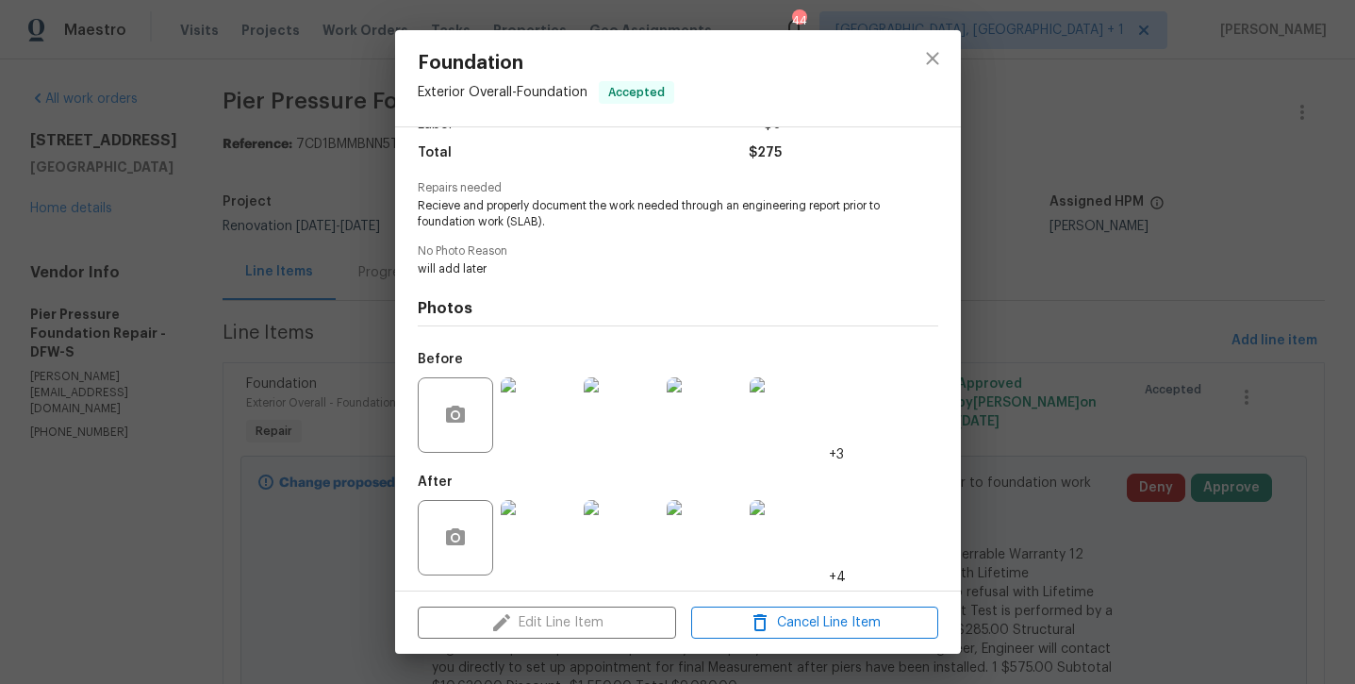
click at [784, 550] on img at bounding box center [787, 537] width 75 height 75
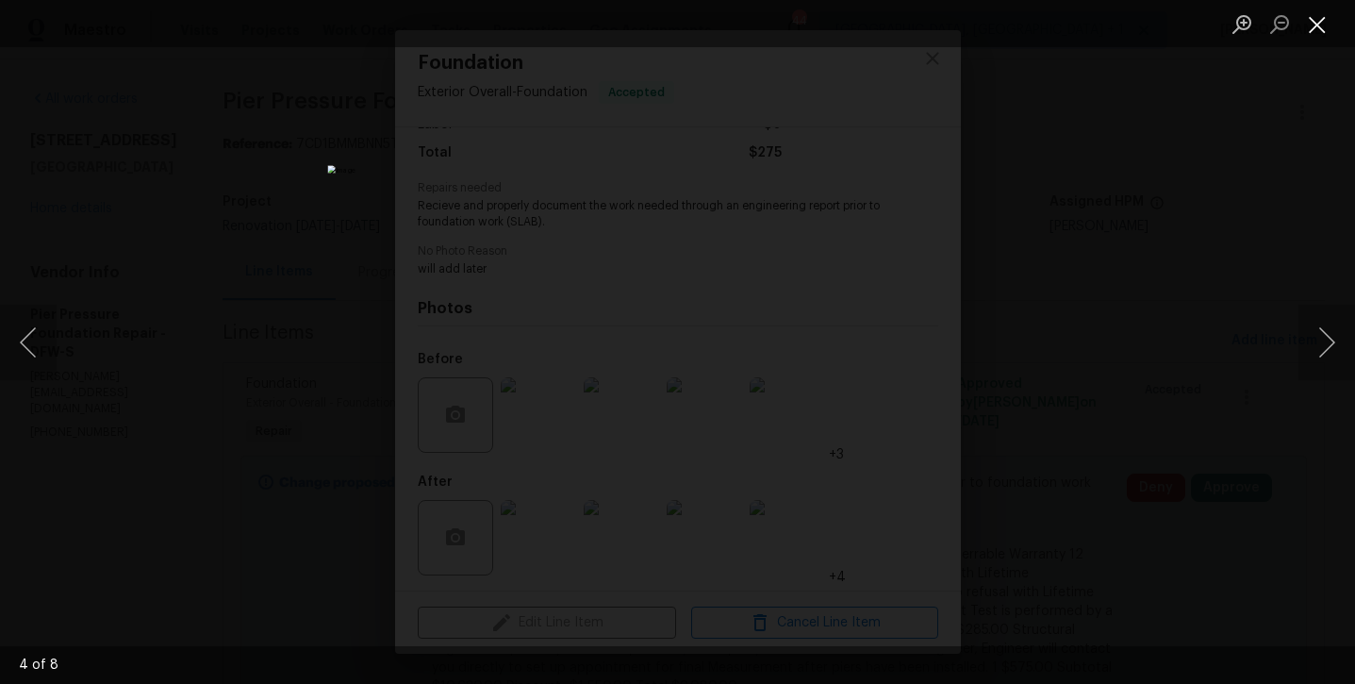
click at [1323, 32] on button "Close lightbox" at bounding box center [1317, 24] width 38 height 33
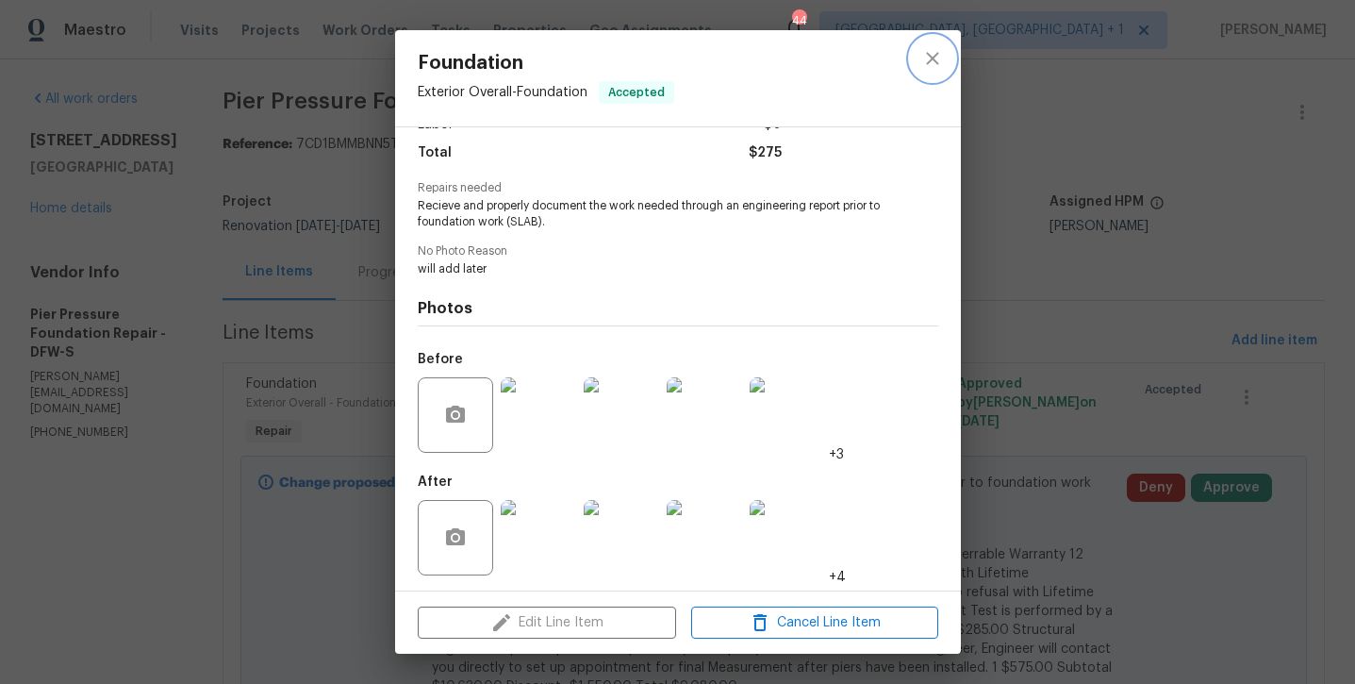
click at [935, 63] on icon "close" at bounding box center [932, 58] width 23 height 23
